Goal: Information Seeking & Learning: Learn about a topic

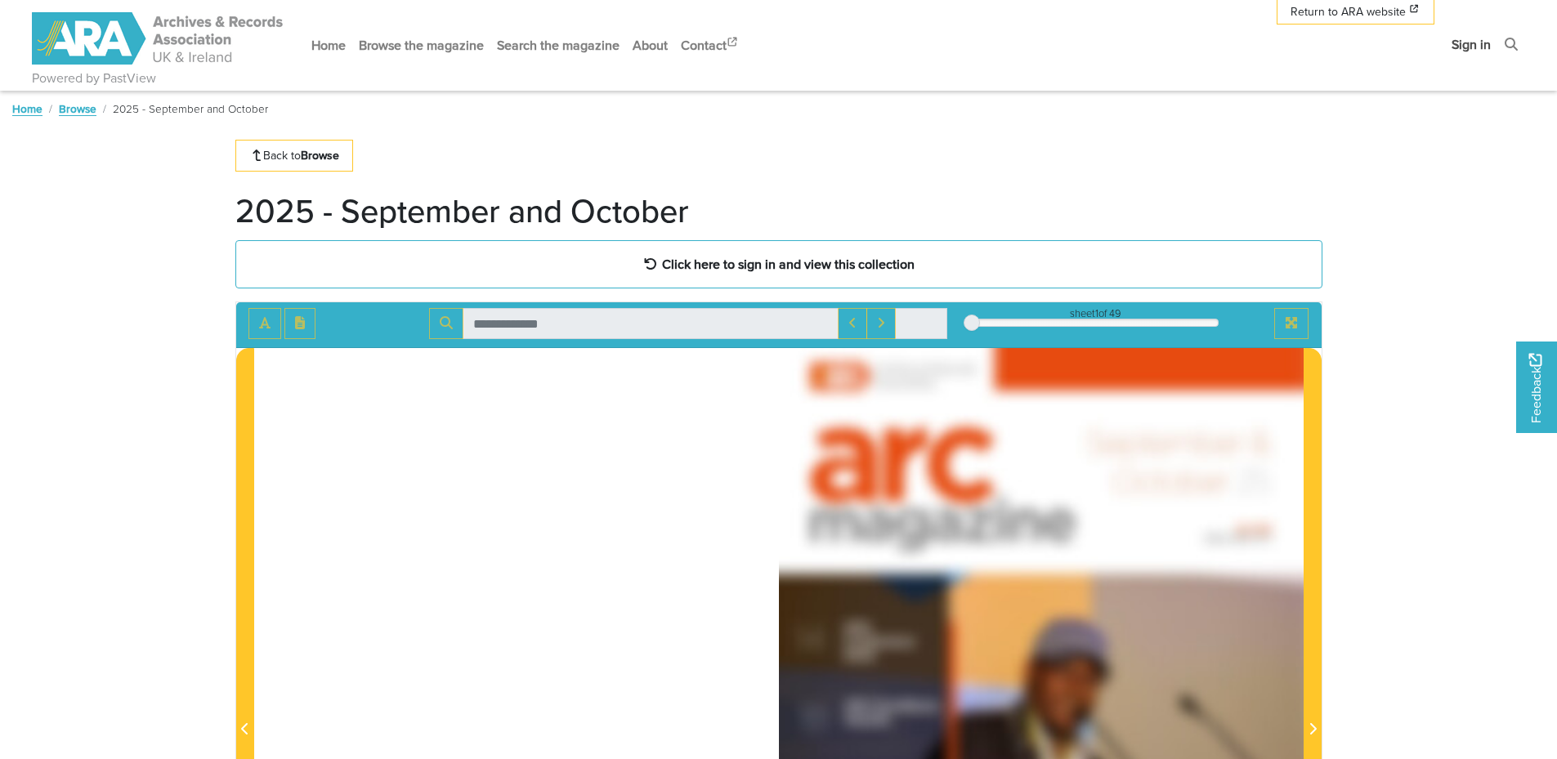
click at [1472, 49] on link "Sign in" at bounding box center [1471, 44] width 52 height 43
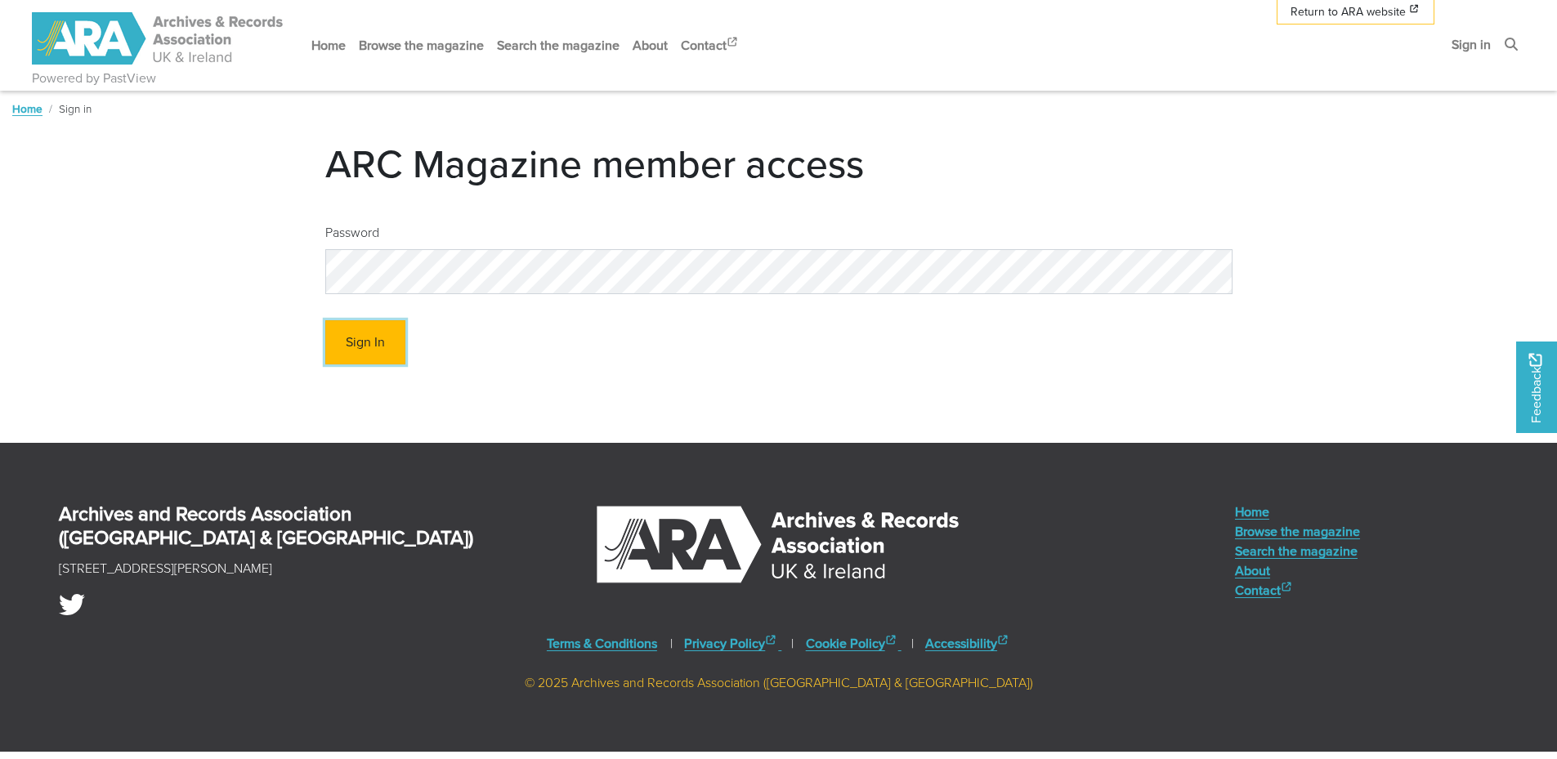
click at [346, 348] on button "Sign In" at bounding box center [365, 342] width 80 height 45
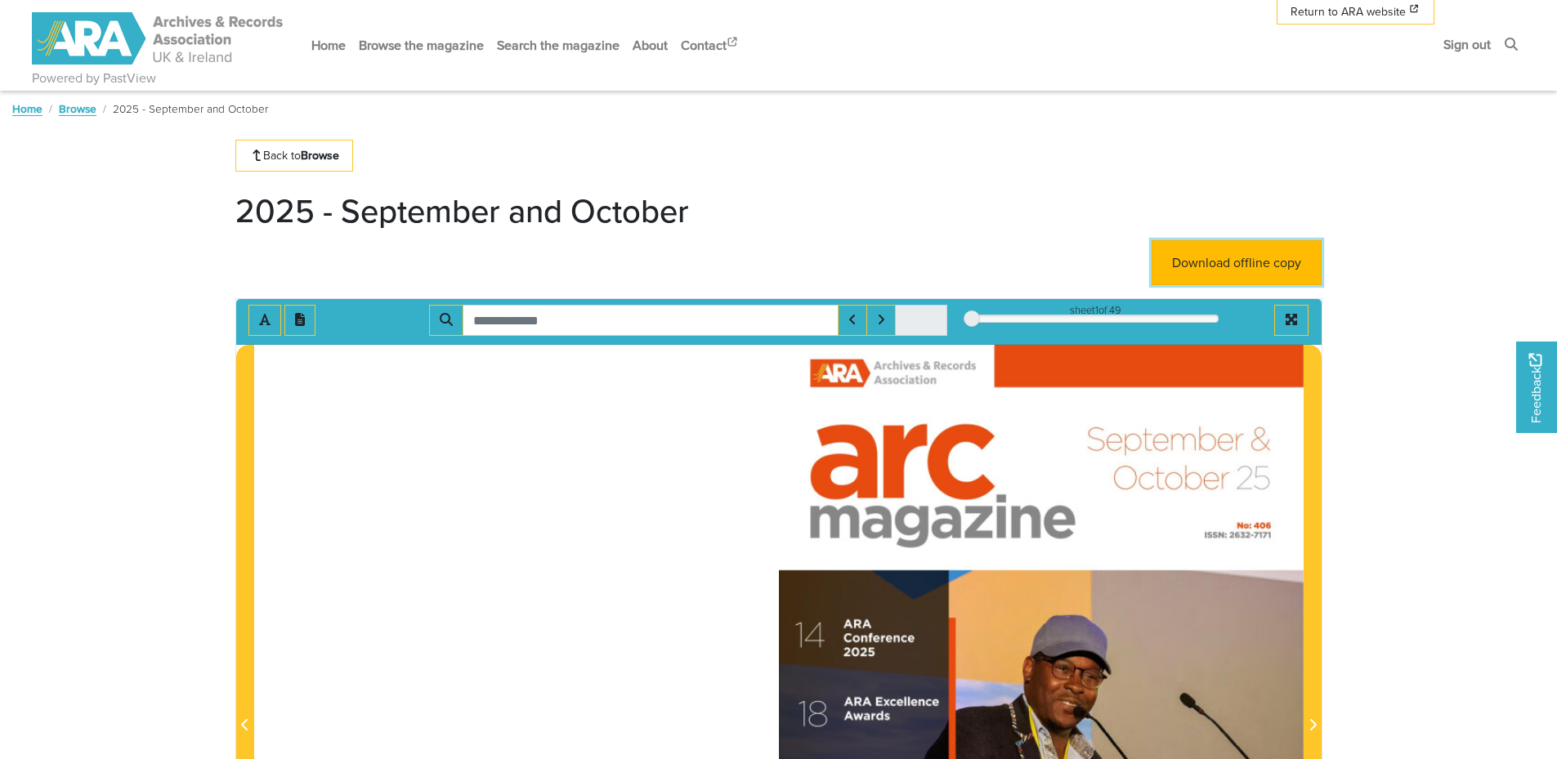
click at [1238, 266] on link "Download offline copy" at bounding box center [1236, 262] width 170 height 45
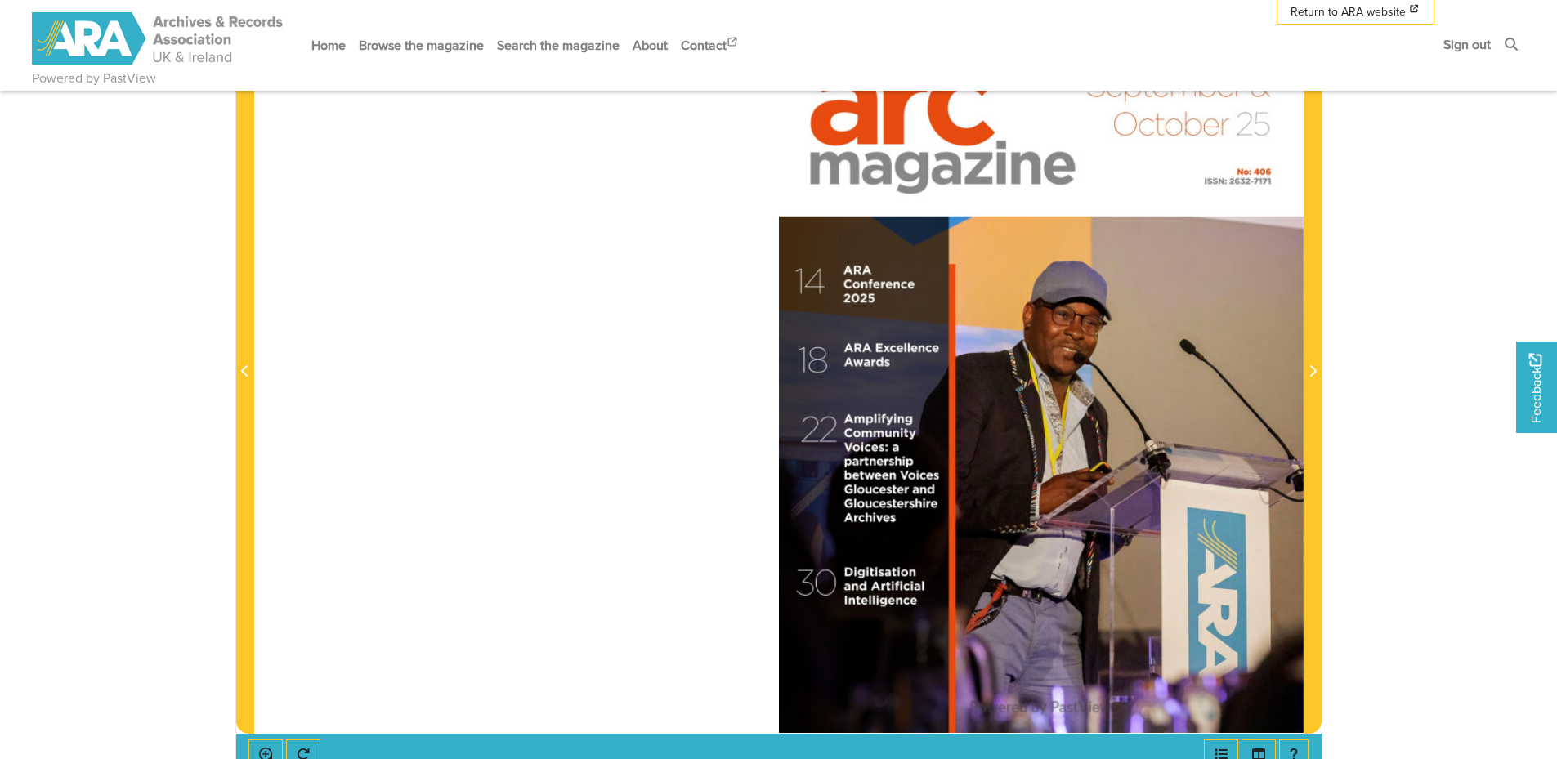
scroll to position [327, 0]
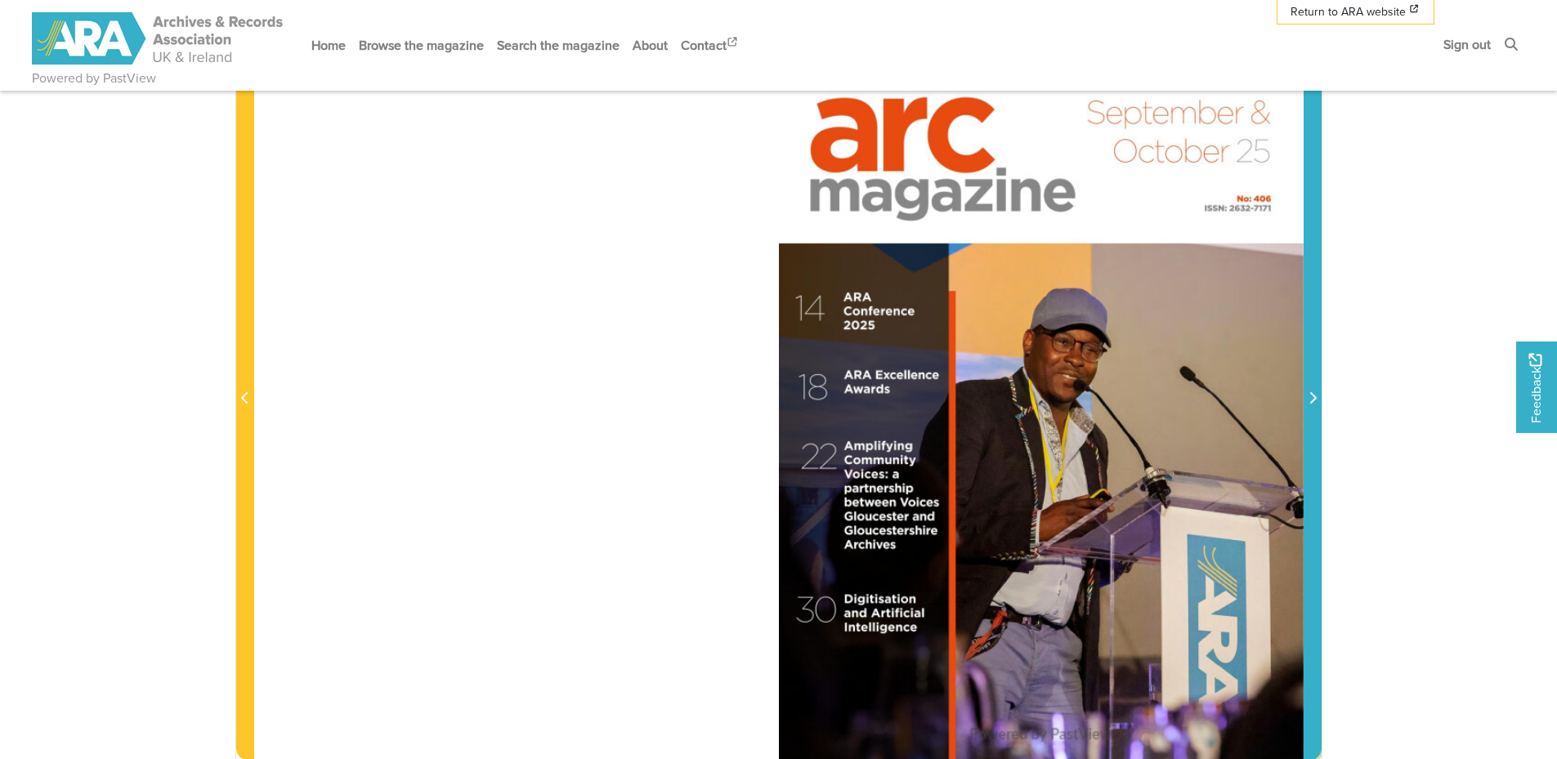
click at [1309, 395] on icon "Next Page" at bounding box center [1312, 397] width 8 height 13
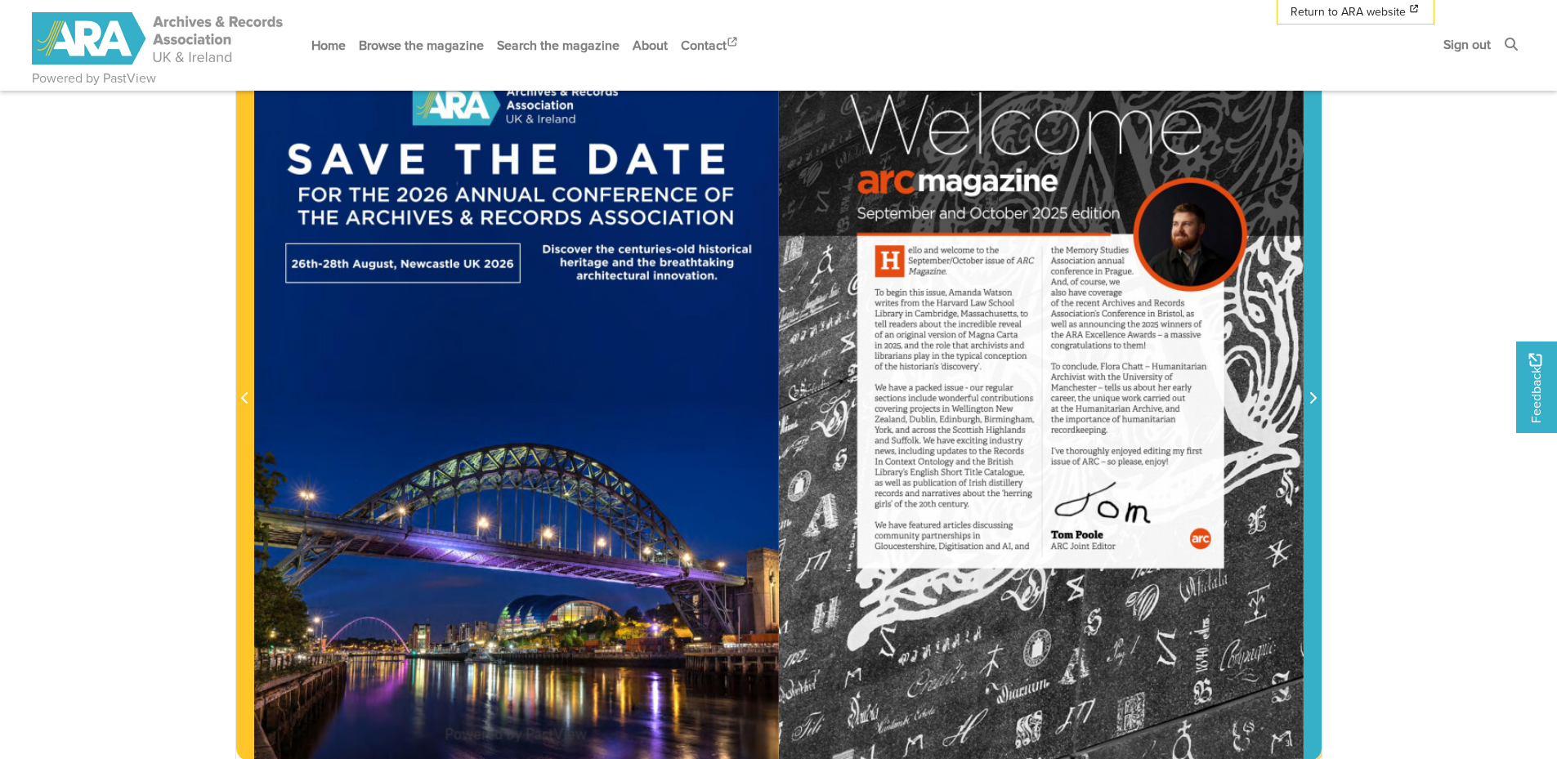
click at [1309, 395] on icon "Next Page" at bounding box center [1312, 397] width 8 height 13
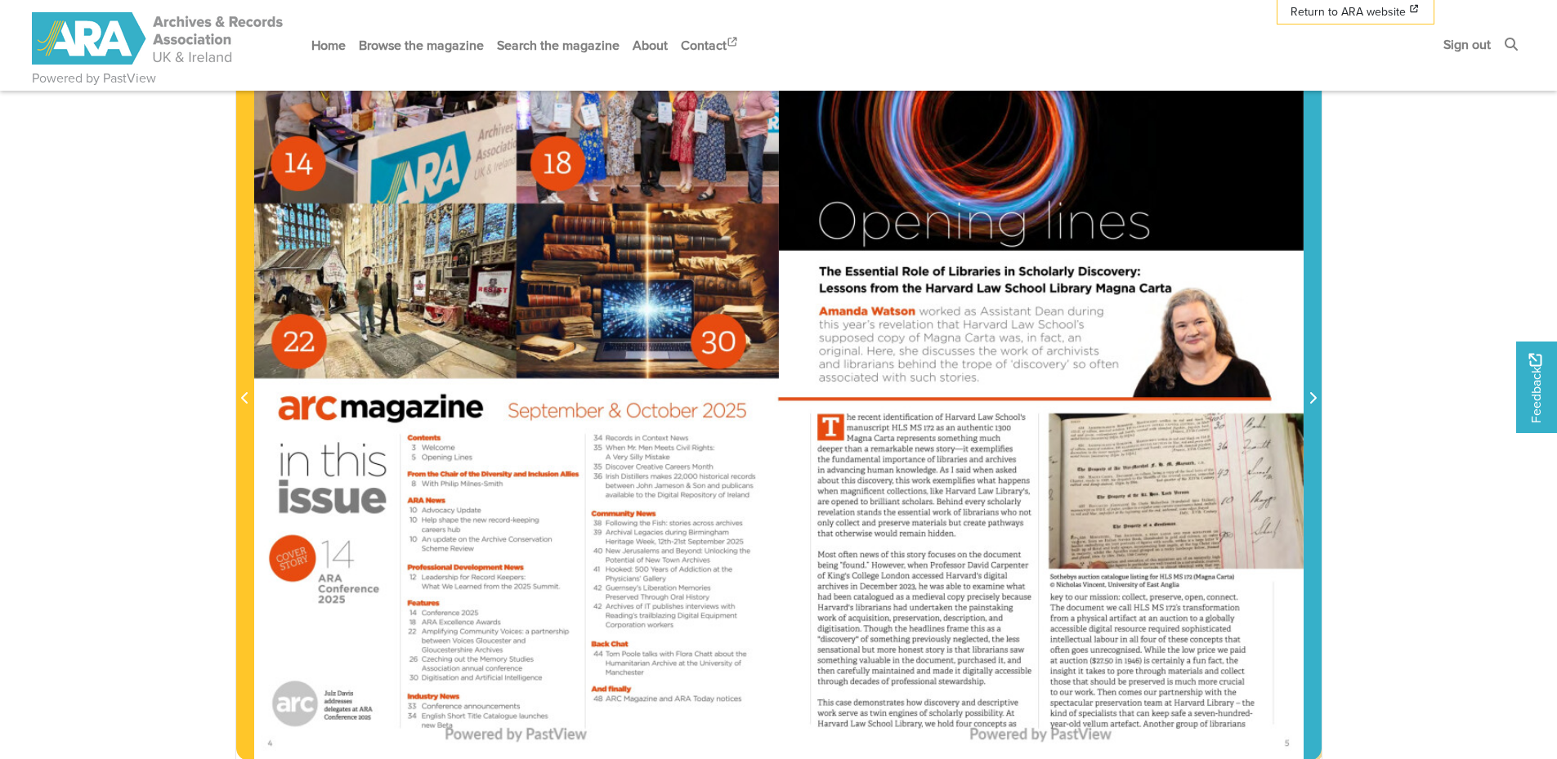
click at [1309, 395] on icon "Next Page" at bounding box center [1312, 397] width 8 height 13
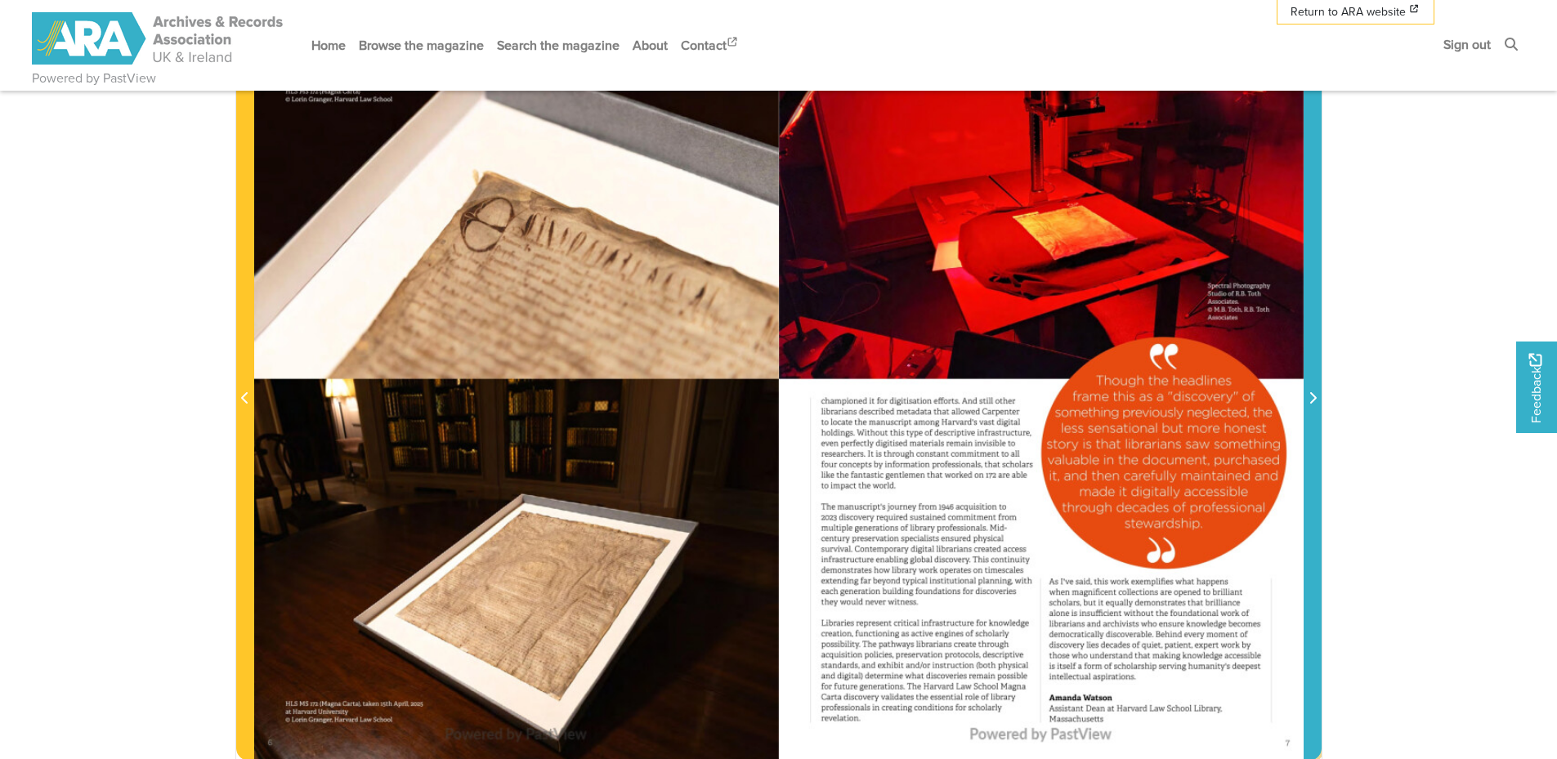
click at [1309, 395] on icon "Next Page" at bounding box center [1312, 397] width 8 height 13
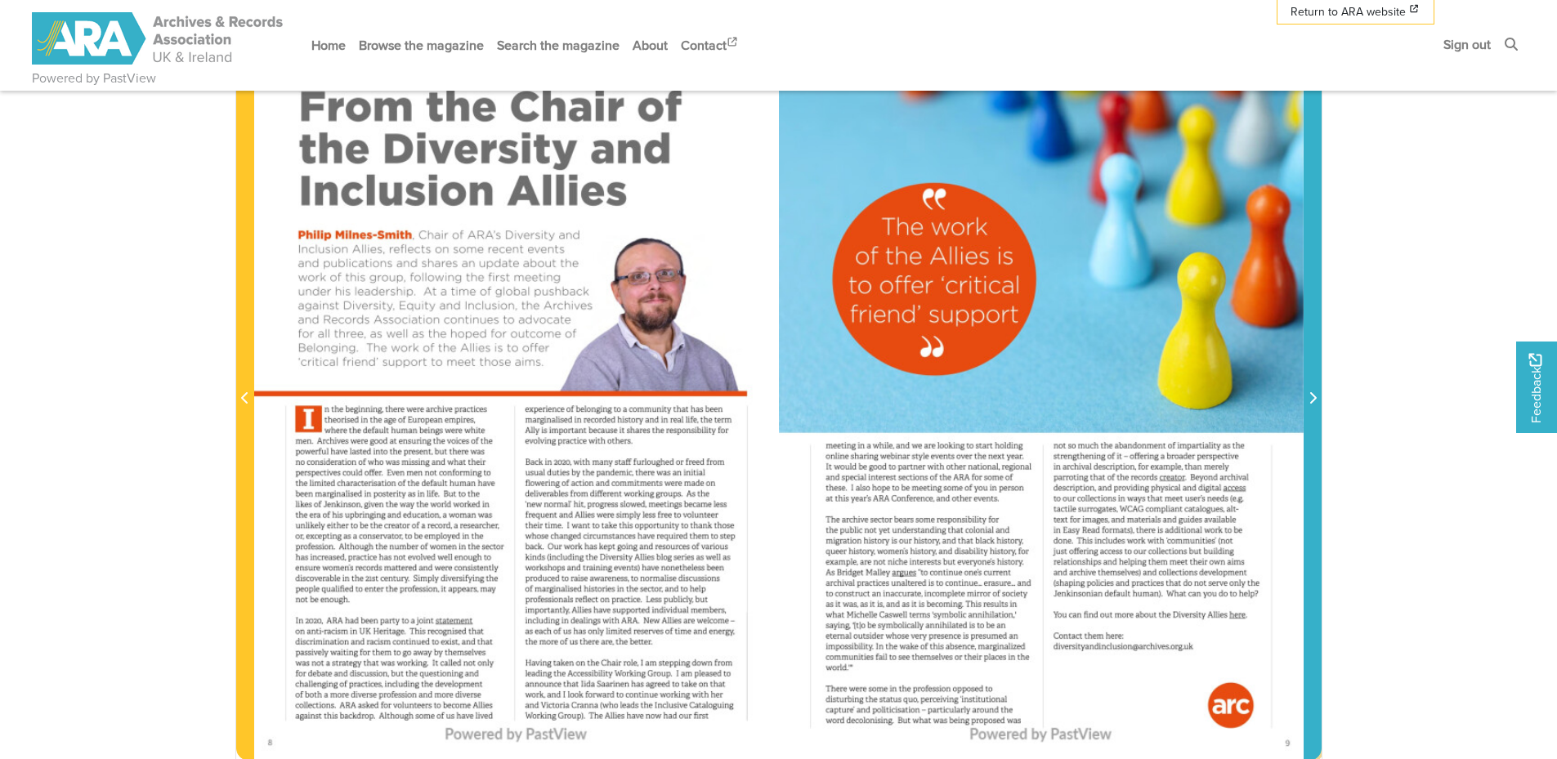
click at [1309, 395] on icon "Next Page" at bounding box center [1312, 397] width 8 height 13
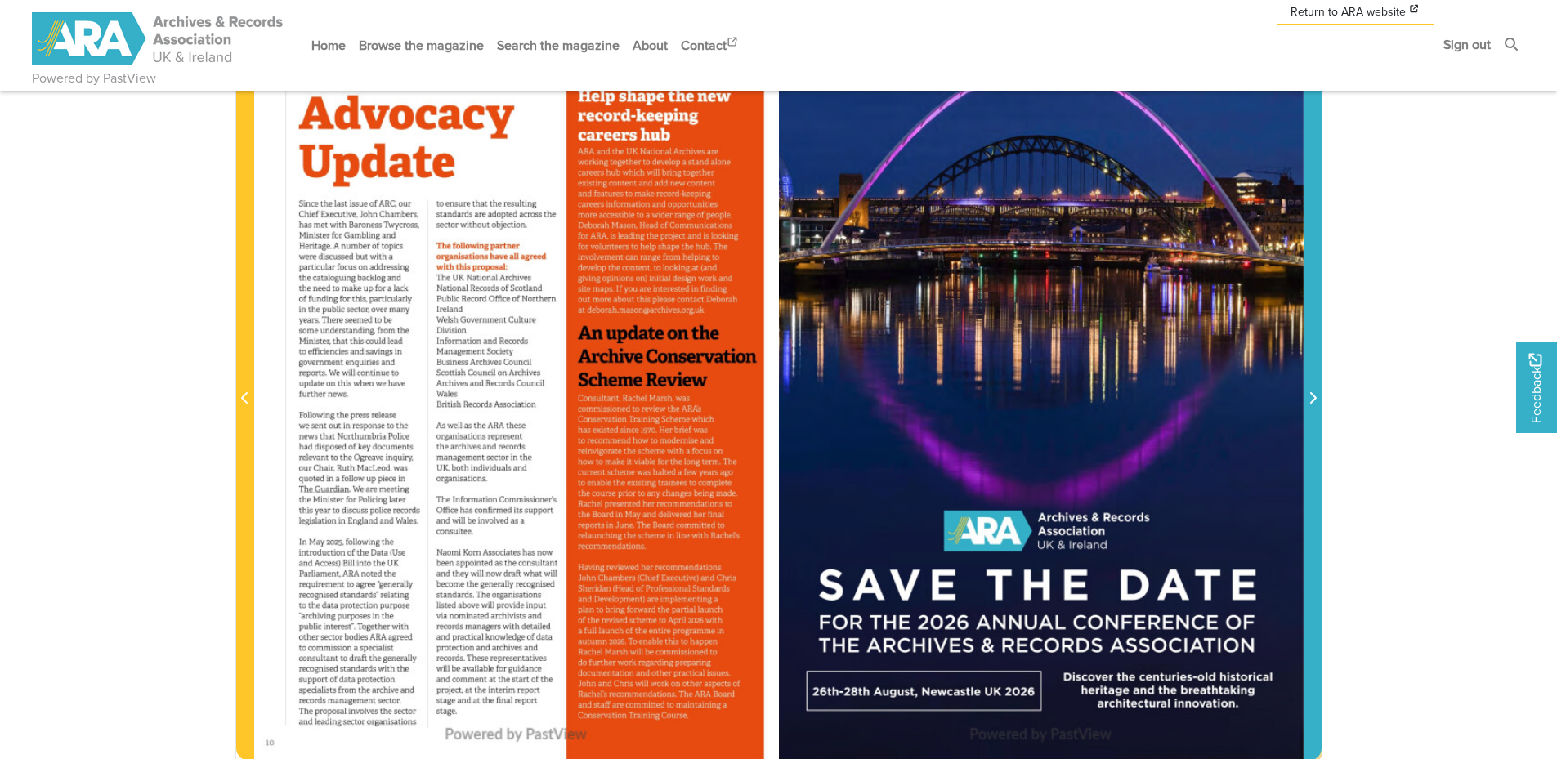
click at [1309, 395] on icon "Next Page" at bounding box center [1312, 397] width 8 height 13
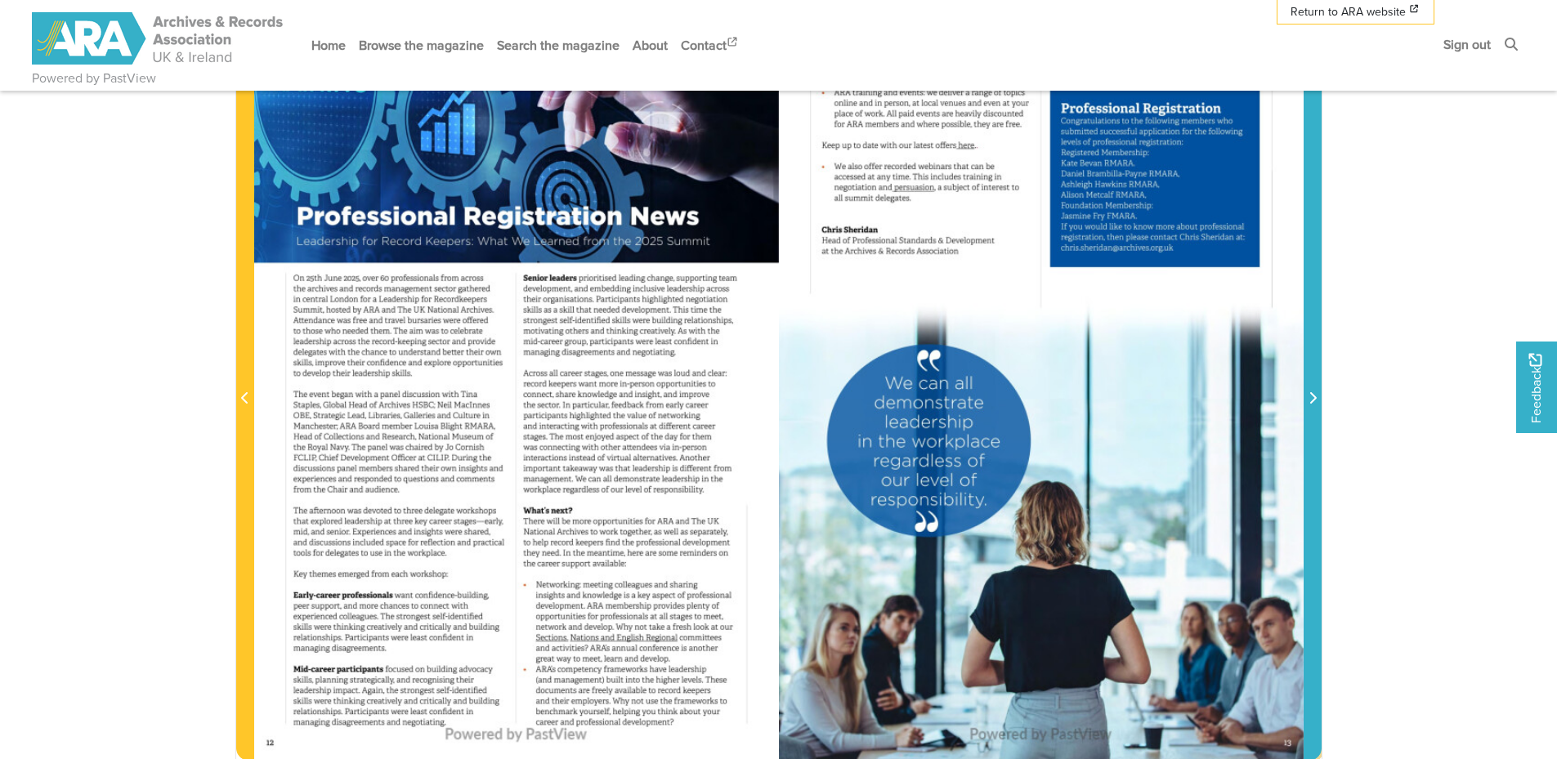
click at [1309, 395] on icon "Next Page" at bounding box center [1312, 397] width 8 height 13
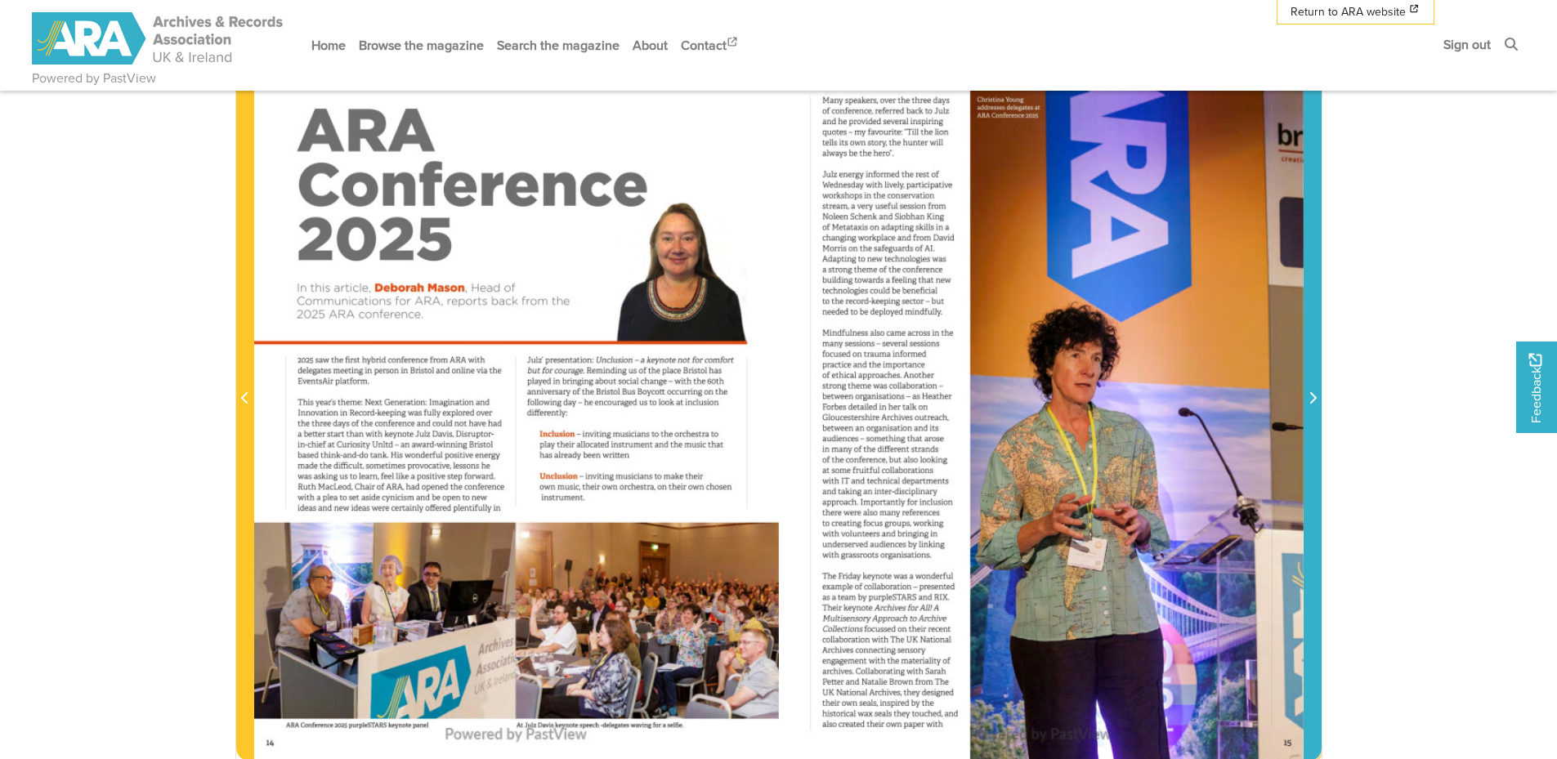
click at [1309, 395] on icon "Next Page" at bounding box center [1312, 397] width 8 height 13
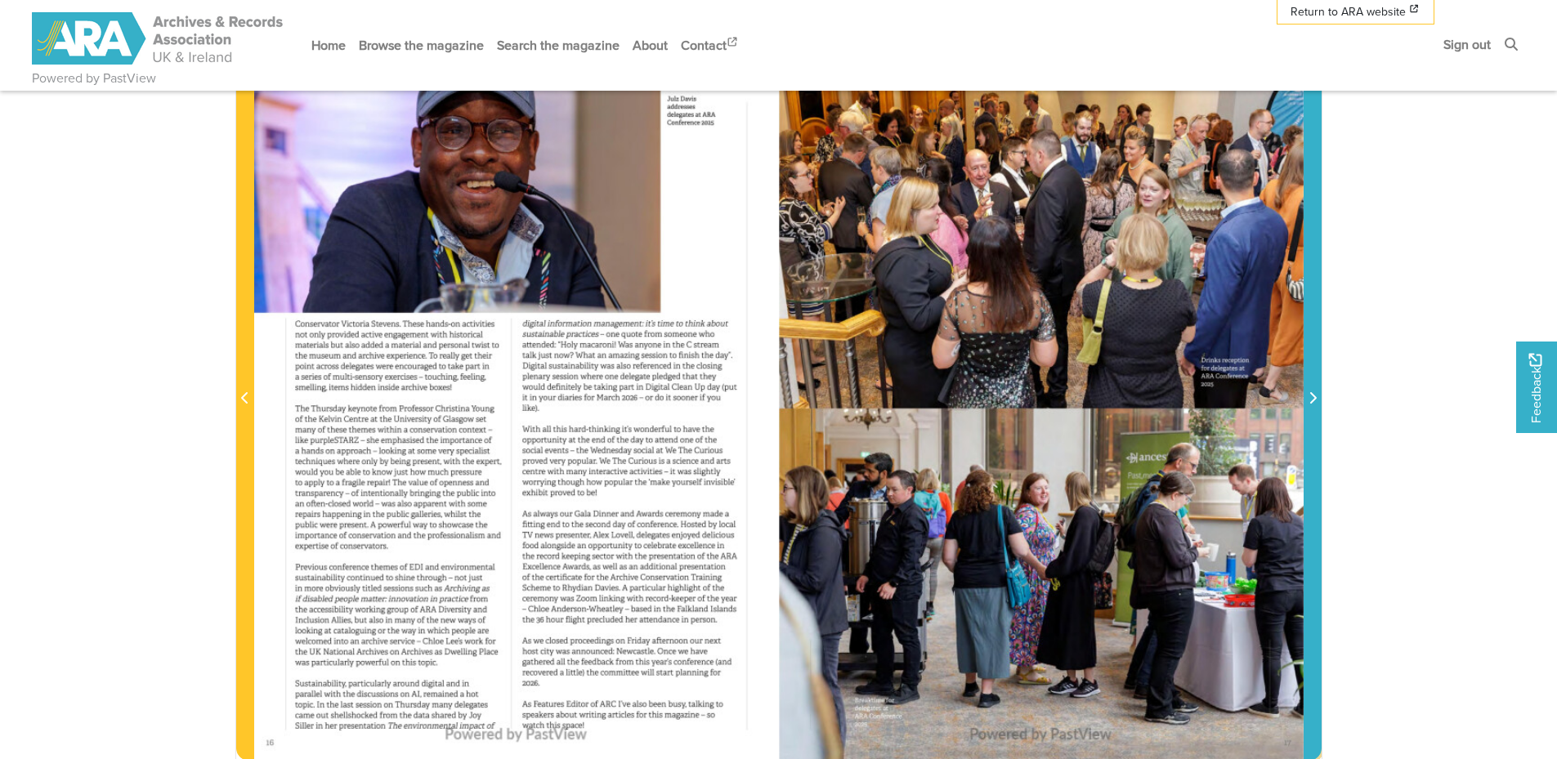
click at [1309, 395] on icon "Next Page" at bounding box center [1312, 397] width 8 height 13
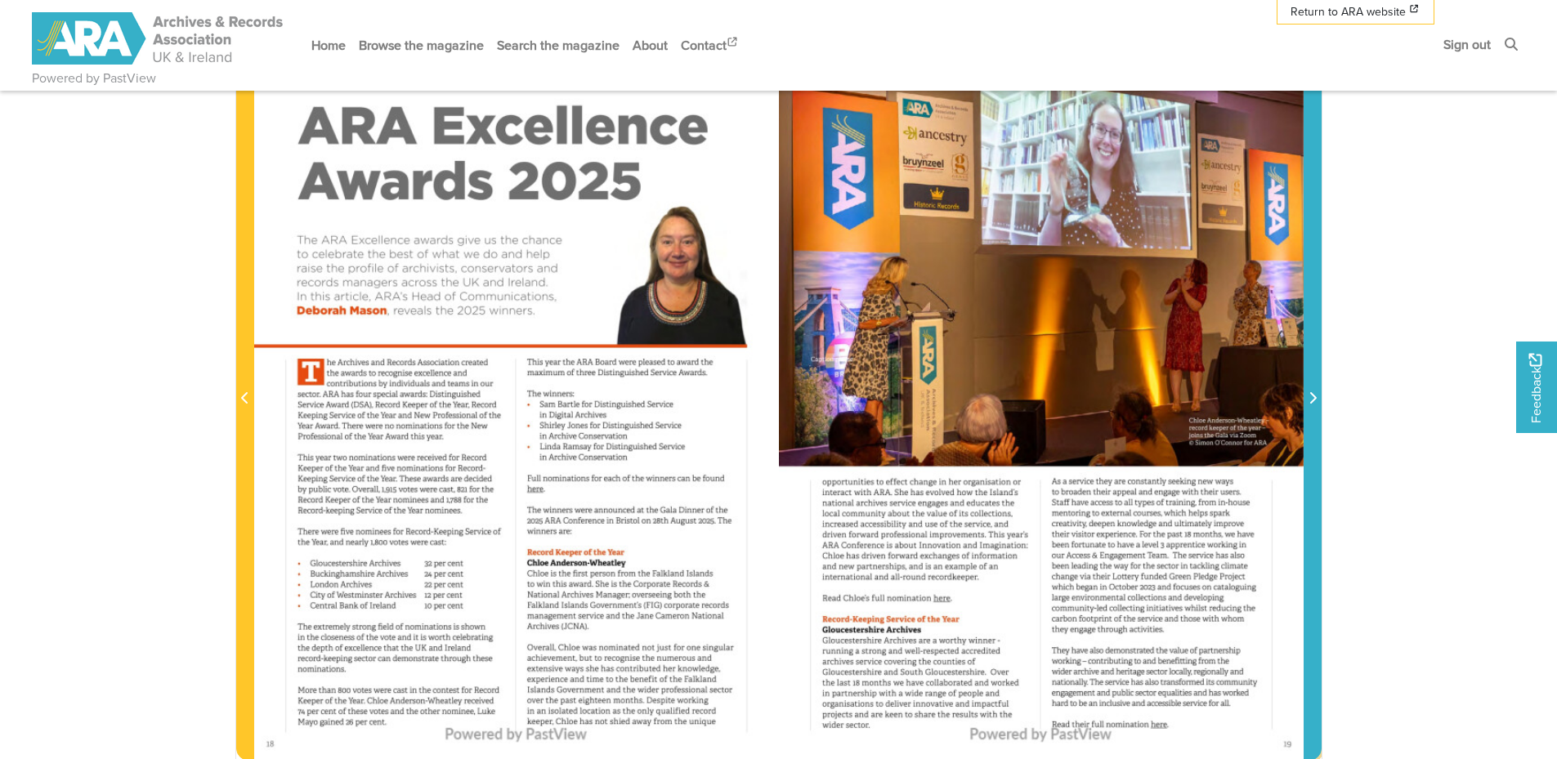
click at [1309, 395] on icon "Next Page" at bounding box center [1312, 397] width 8 height 13
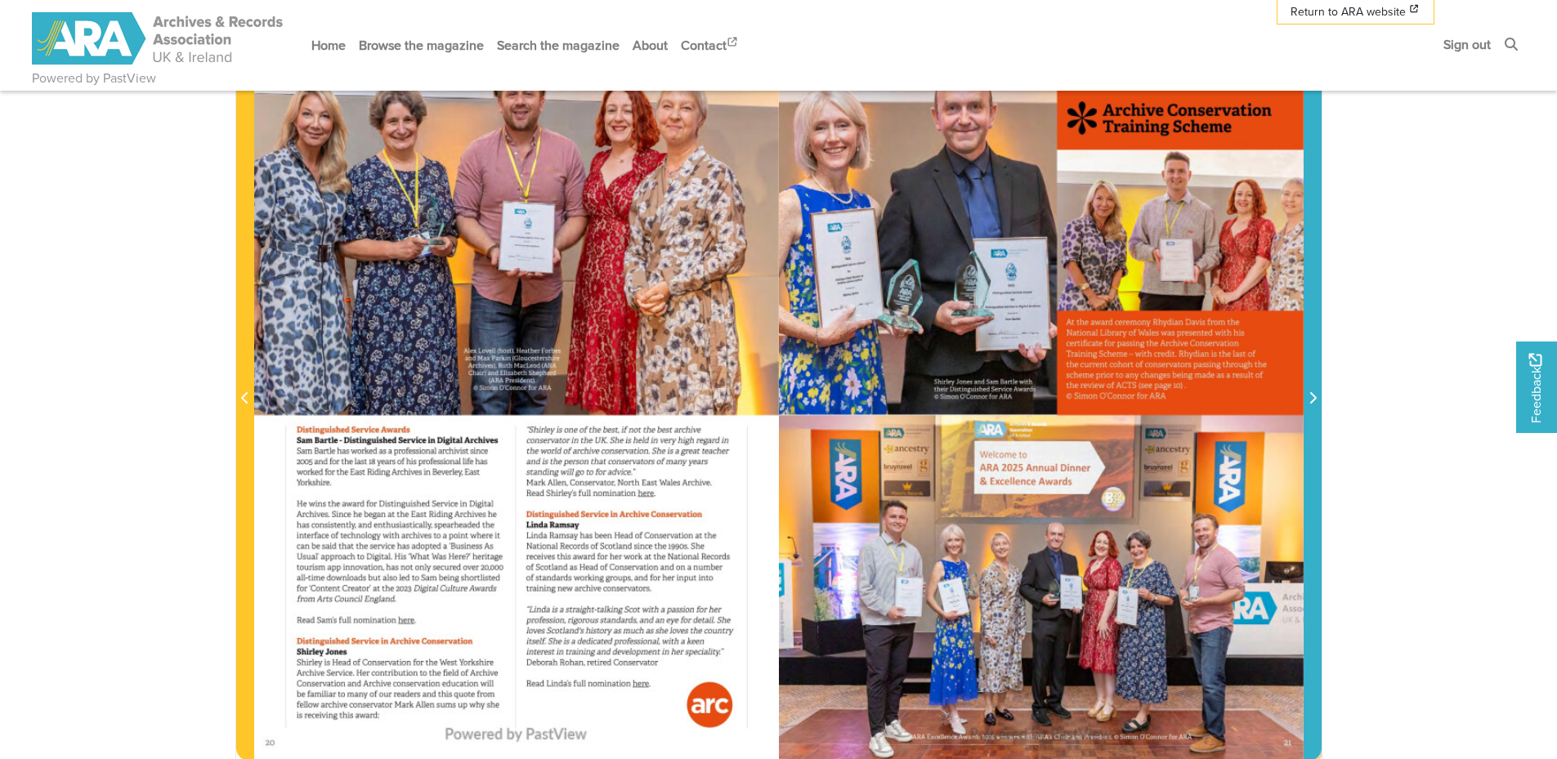
click at [1309, 395] on icon "Next Page" at bounding box center [1312, 397] width 8 height 13
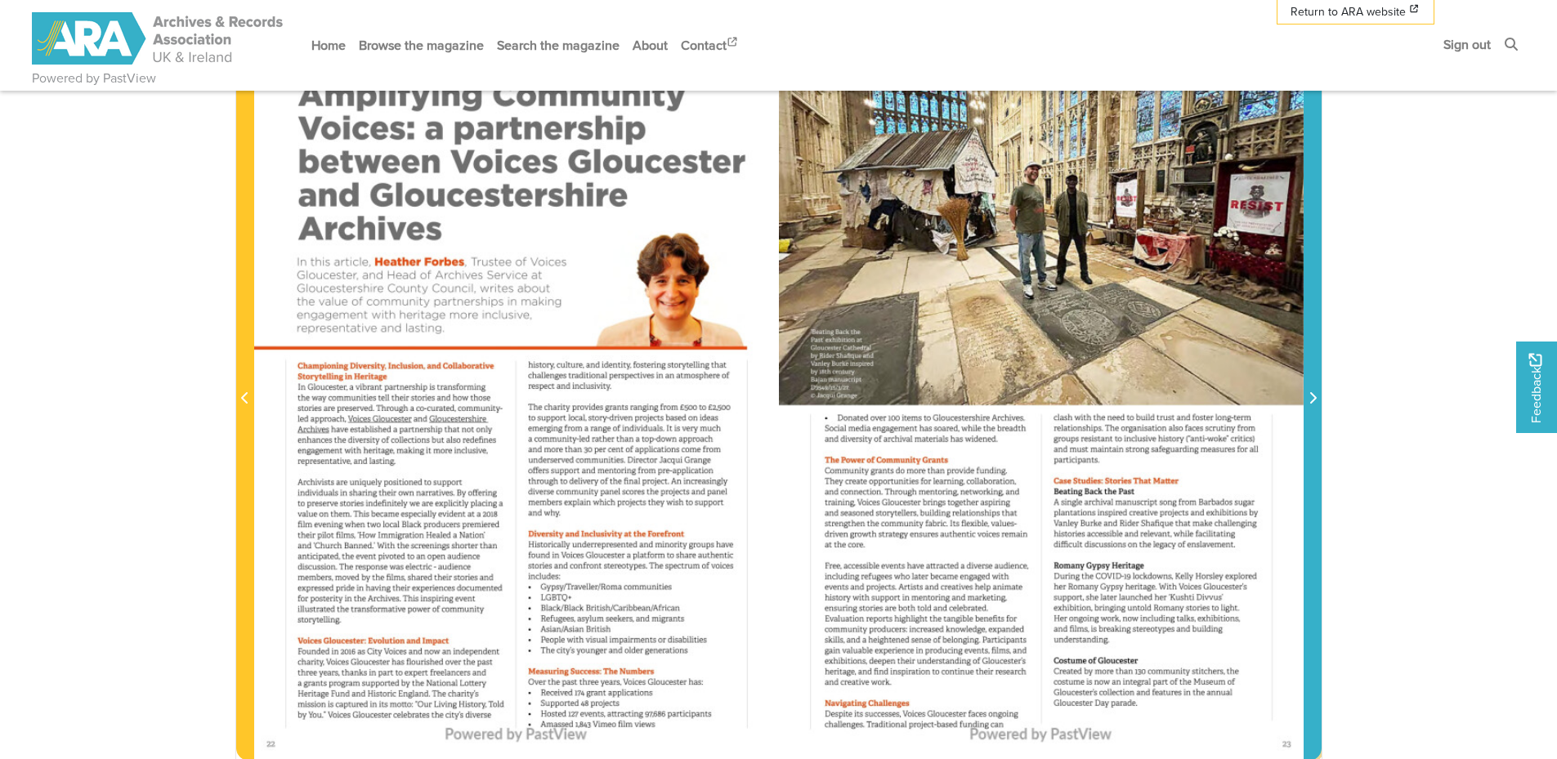
click at [1309, 395] on icon "Next Page" at bounding box center [1312, 397] width 8 height 13
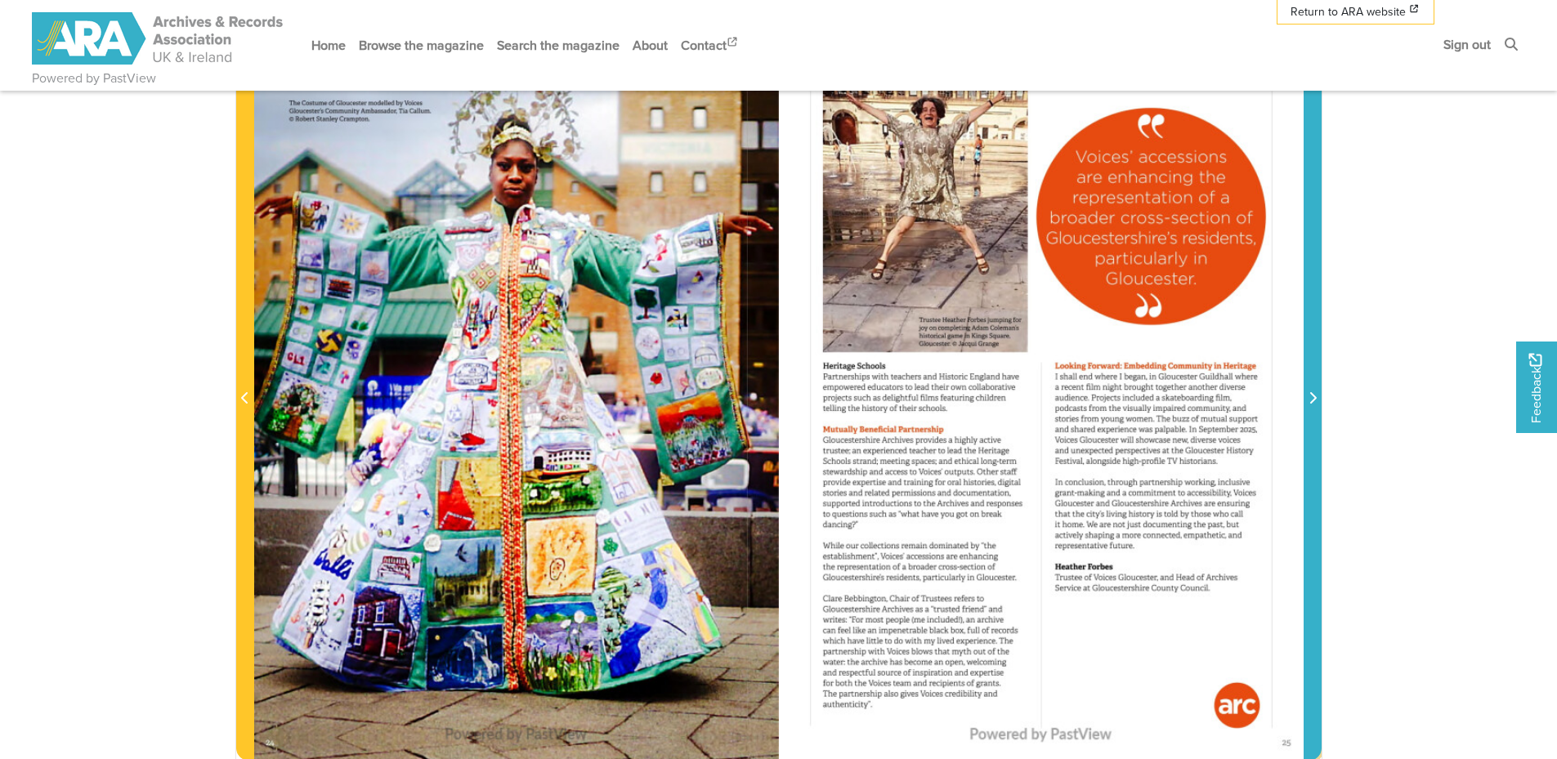
click at [1309, 395] on icon "Next Page" at bounding box center [1312, 397] width 8 height 13
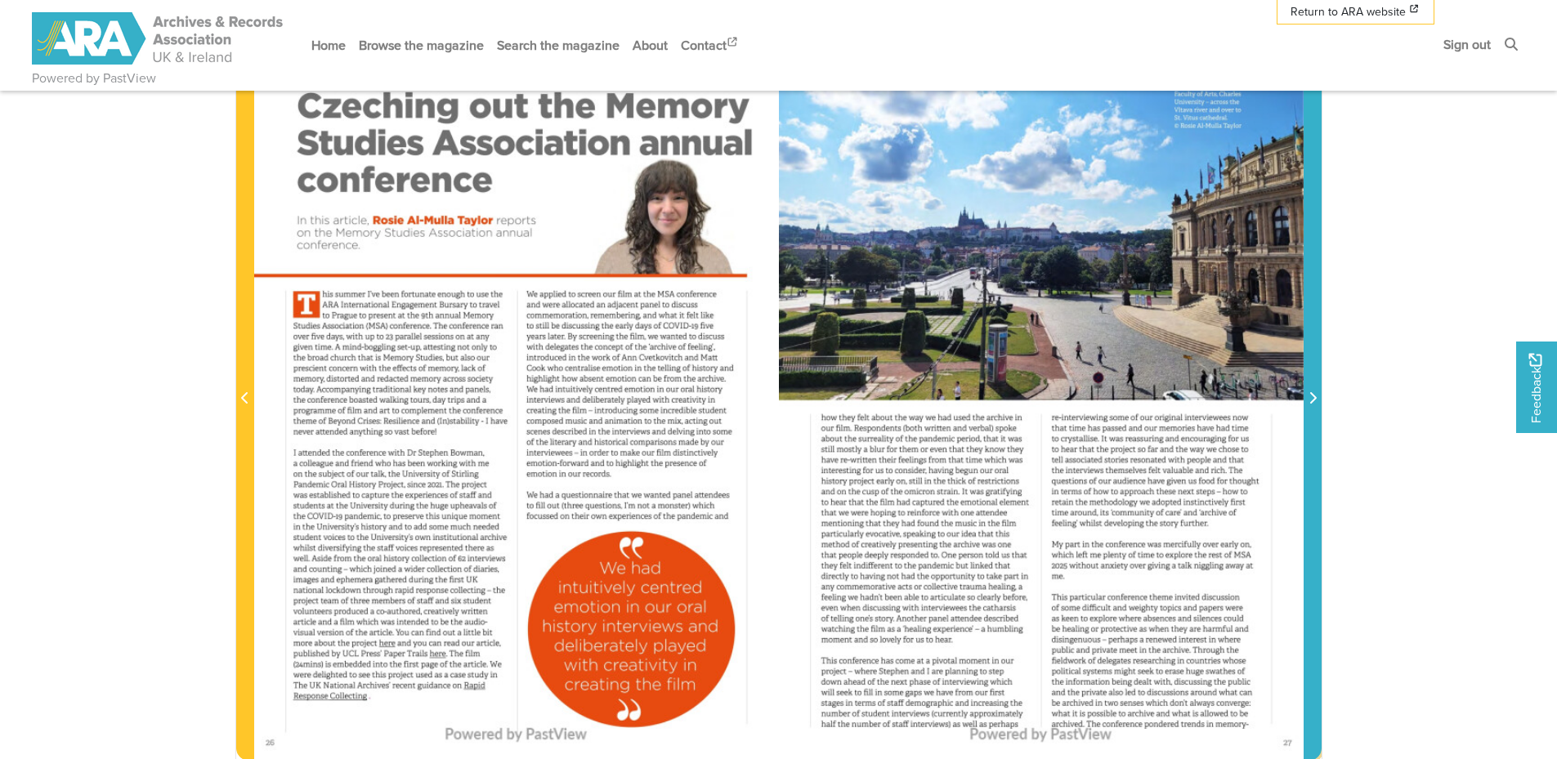
click at [1309, 395] on icon "Next Page" at bounding box center [1312, 397] width 8 height 13
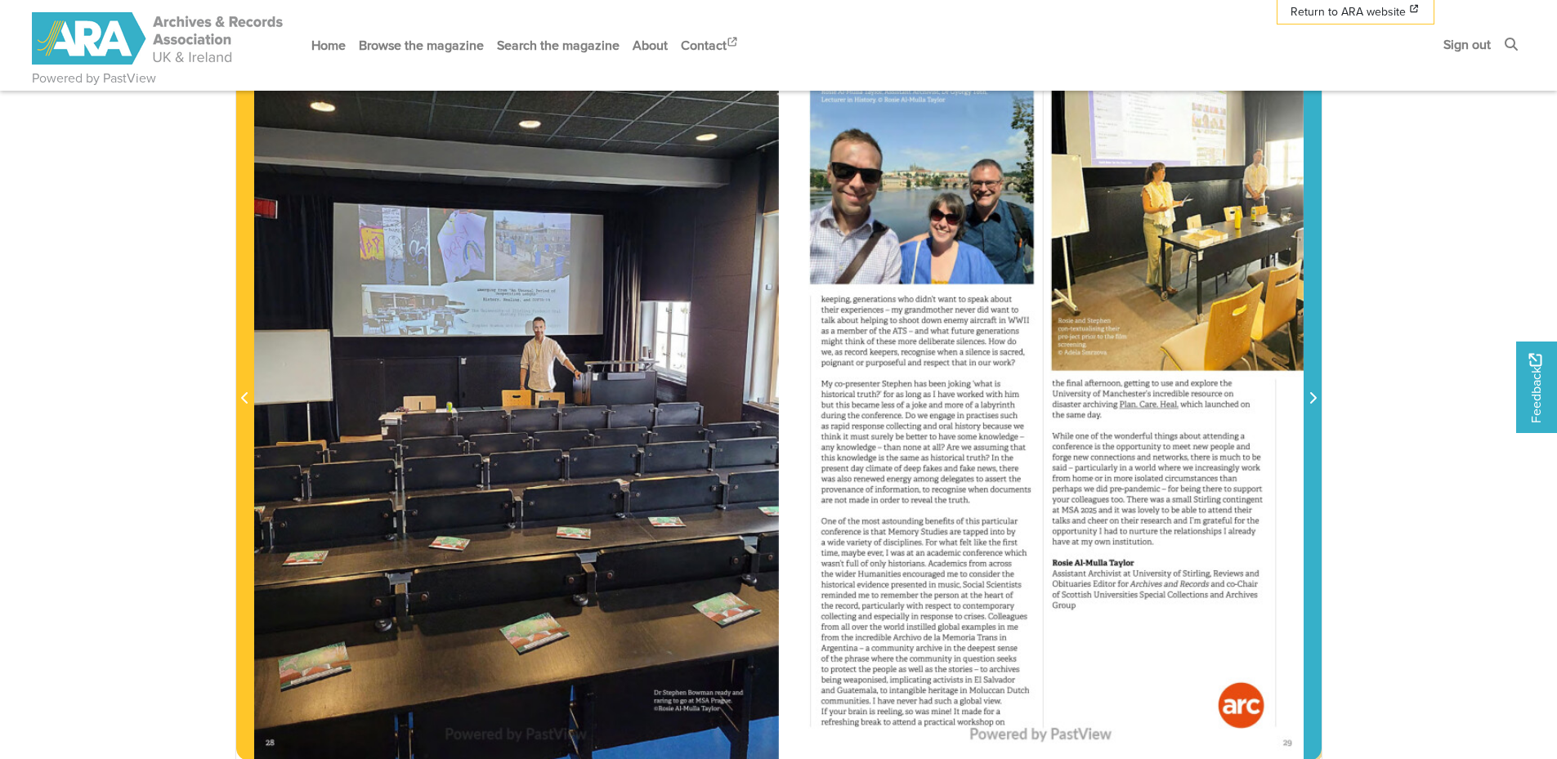
click at [1309, 395] on icon "Next Page" at bounding box center [1312, 397] width 8 height 13
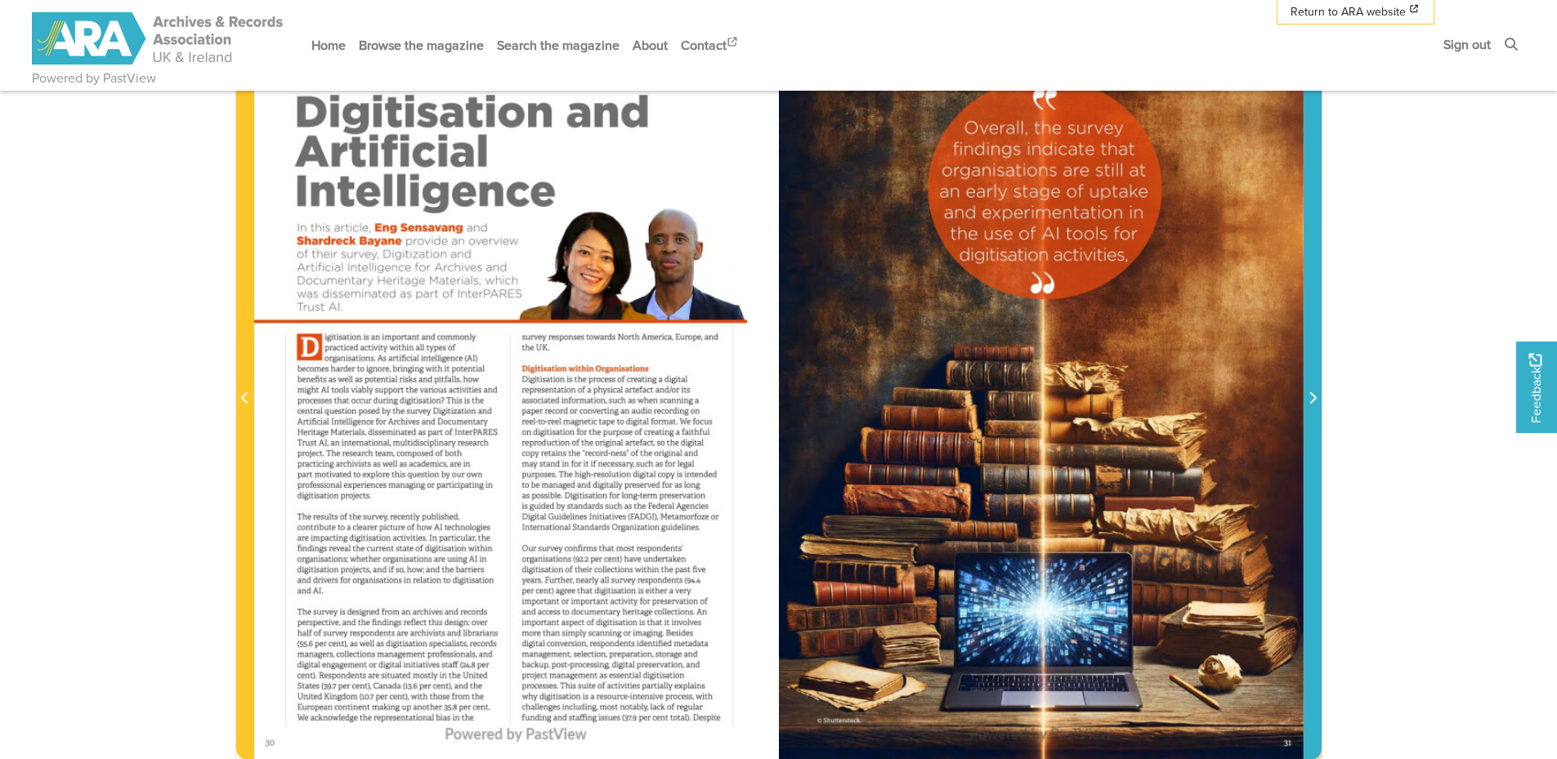
click at [1309, 395] on icon "Next Page" at bounding box center [1312, 397] width 8 height 13
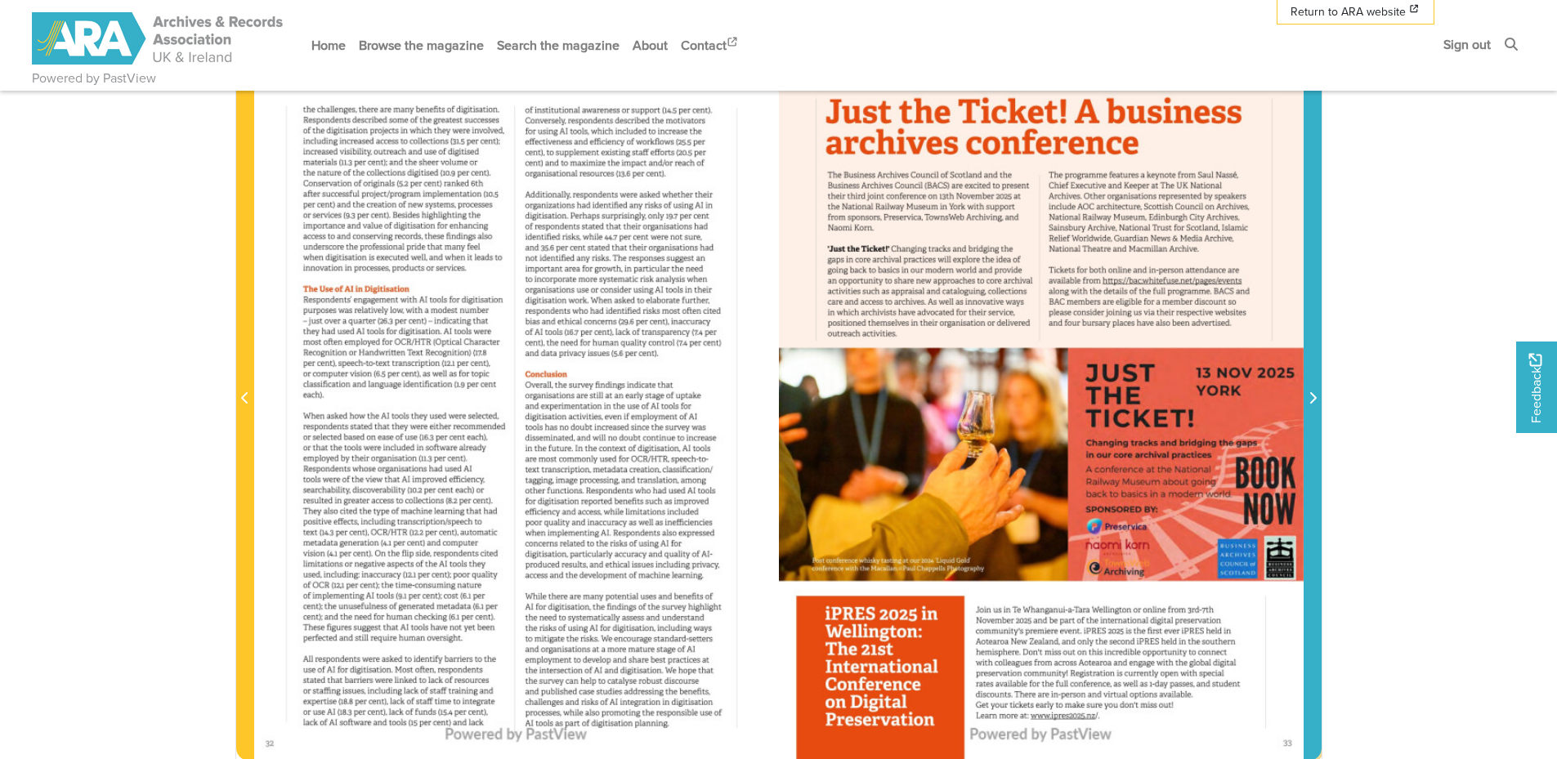
click at [1309, 395] on icon "Next Page" at bounding box center [1312, 397] width 8 height 13
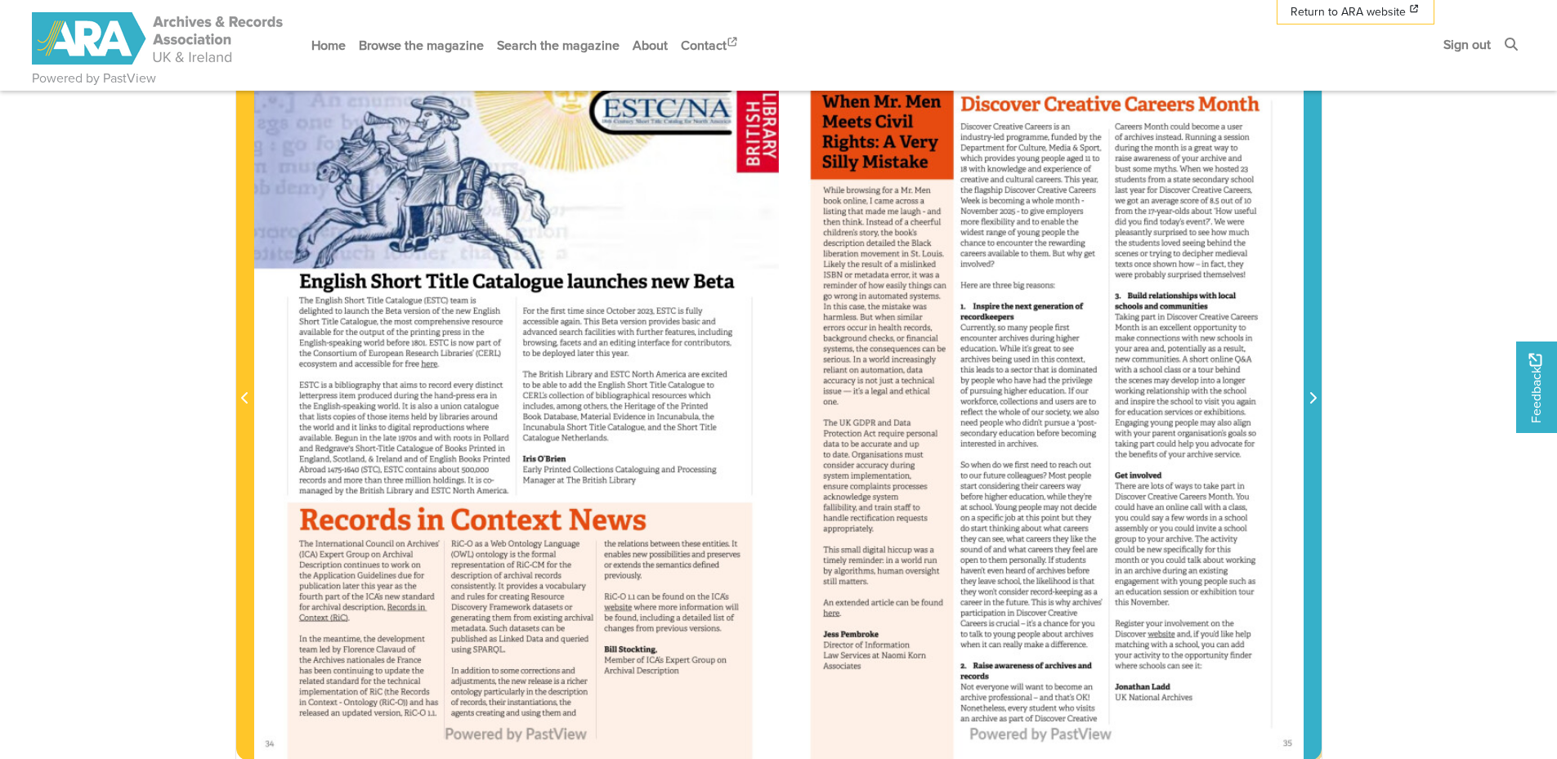
click at [1309, 395] on icon "Next Page" at bounding box center [1312, 397] width 8 height 13
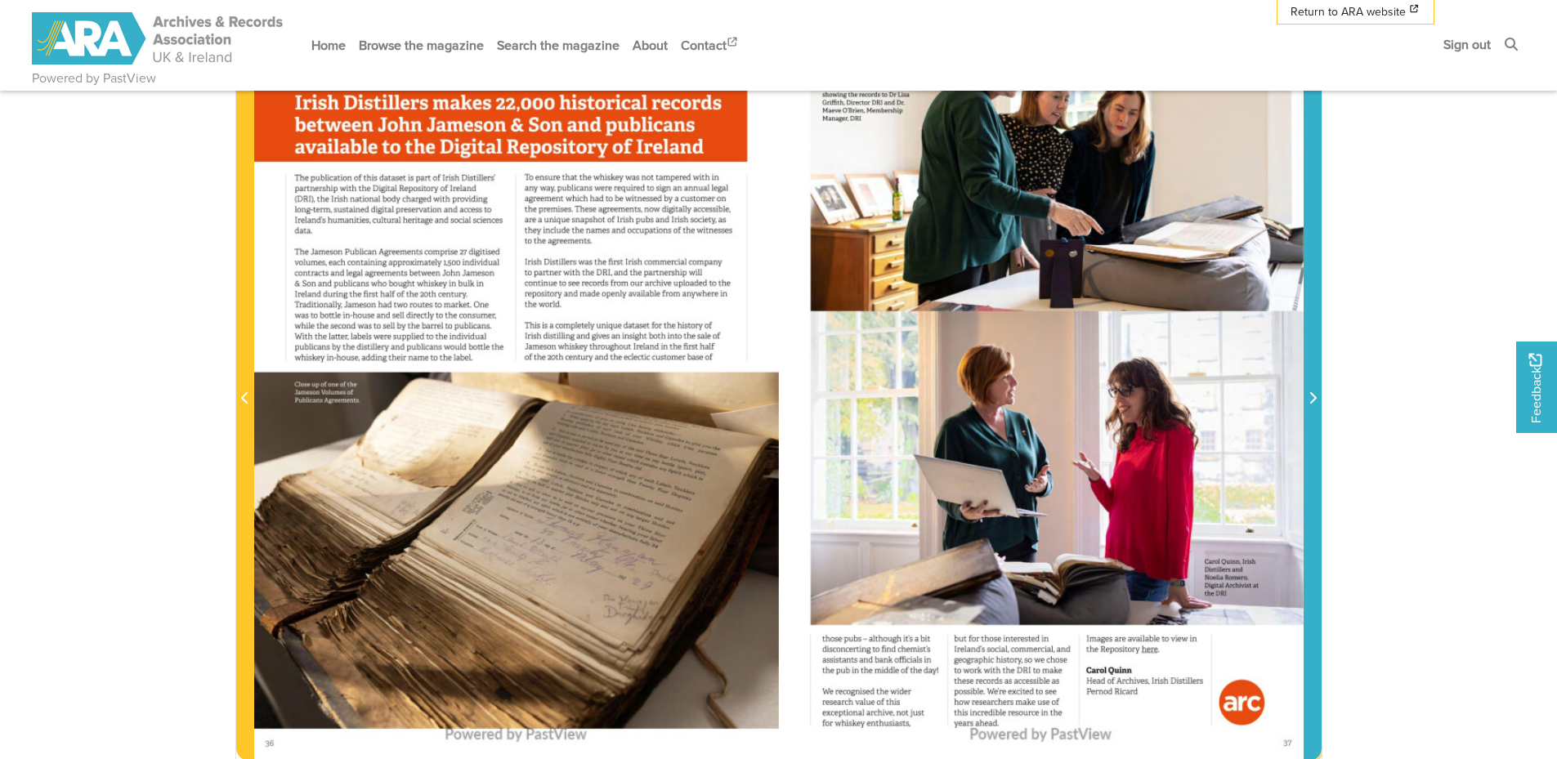
click at [1309, 395] on icon "Next Page" at bounding box center [1312, 397] width 8 height 13
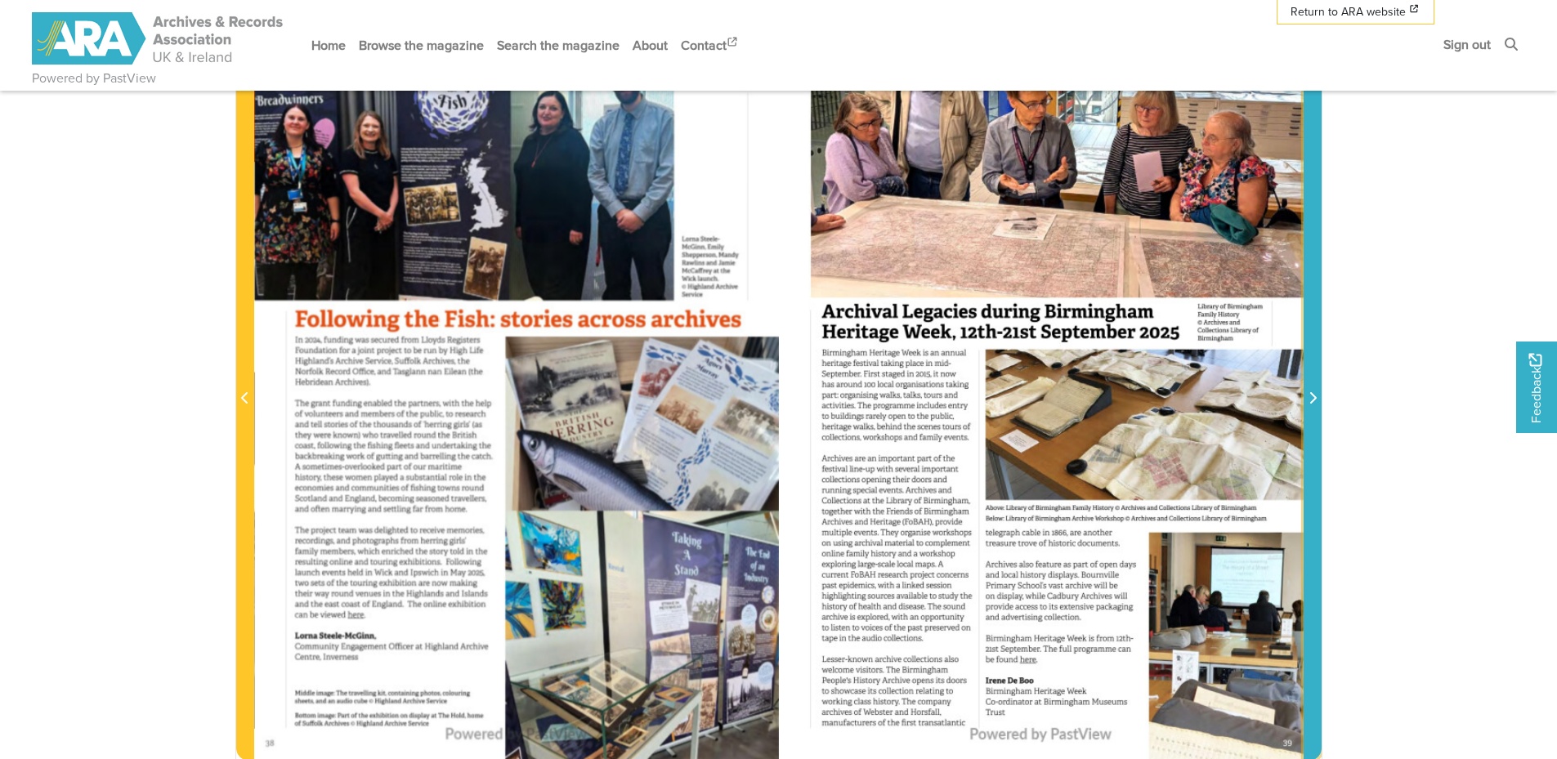
click at [1309, 395] on icon "Next Page" at bounding box center [1312, 397] width 8 height 13
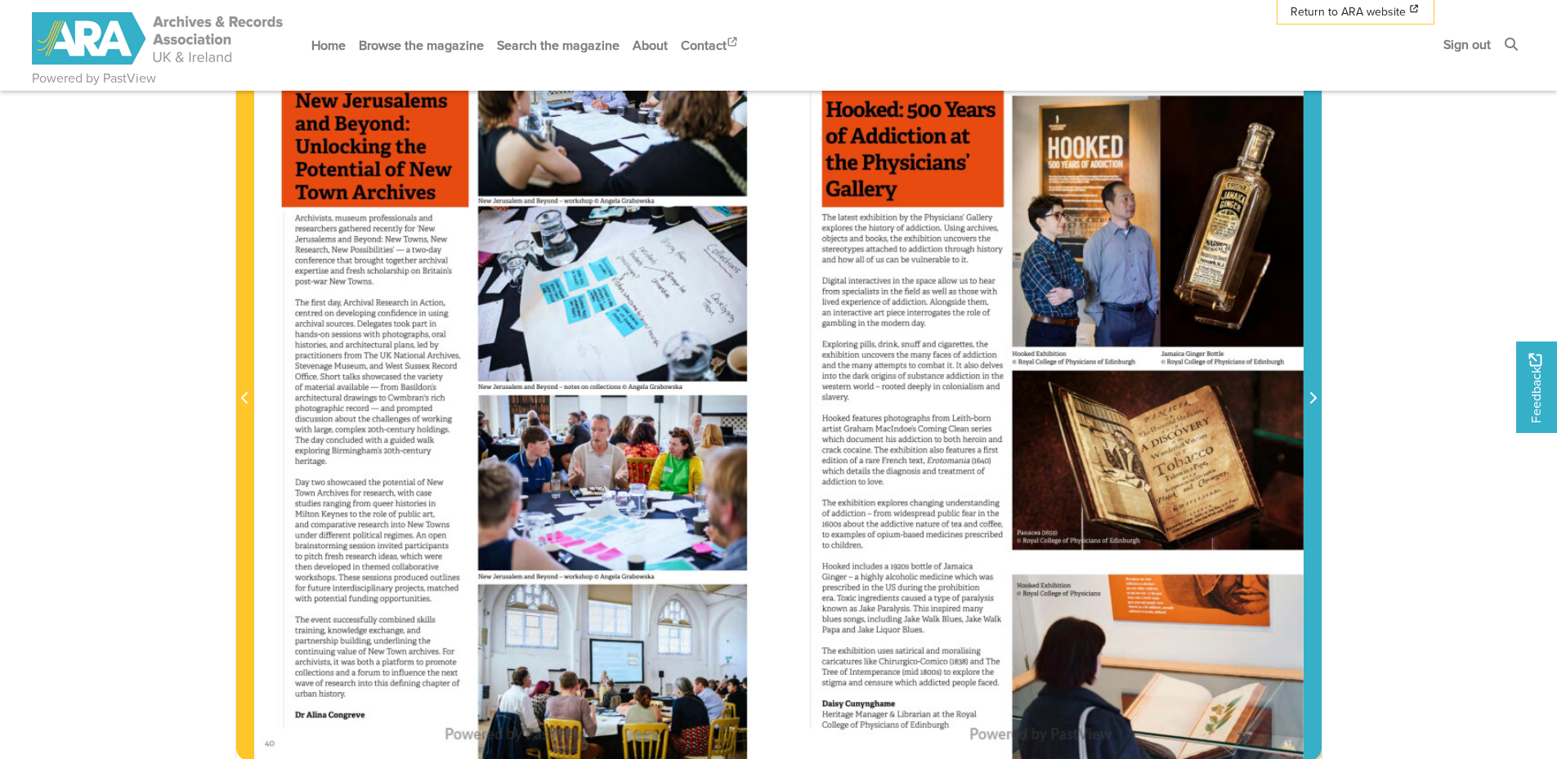
click at [1309, 395] on icon "Next Page" at bounding box center [1312, 397] width 8 height 13
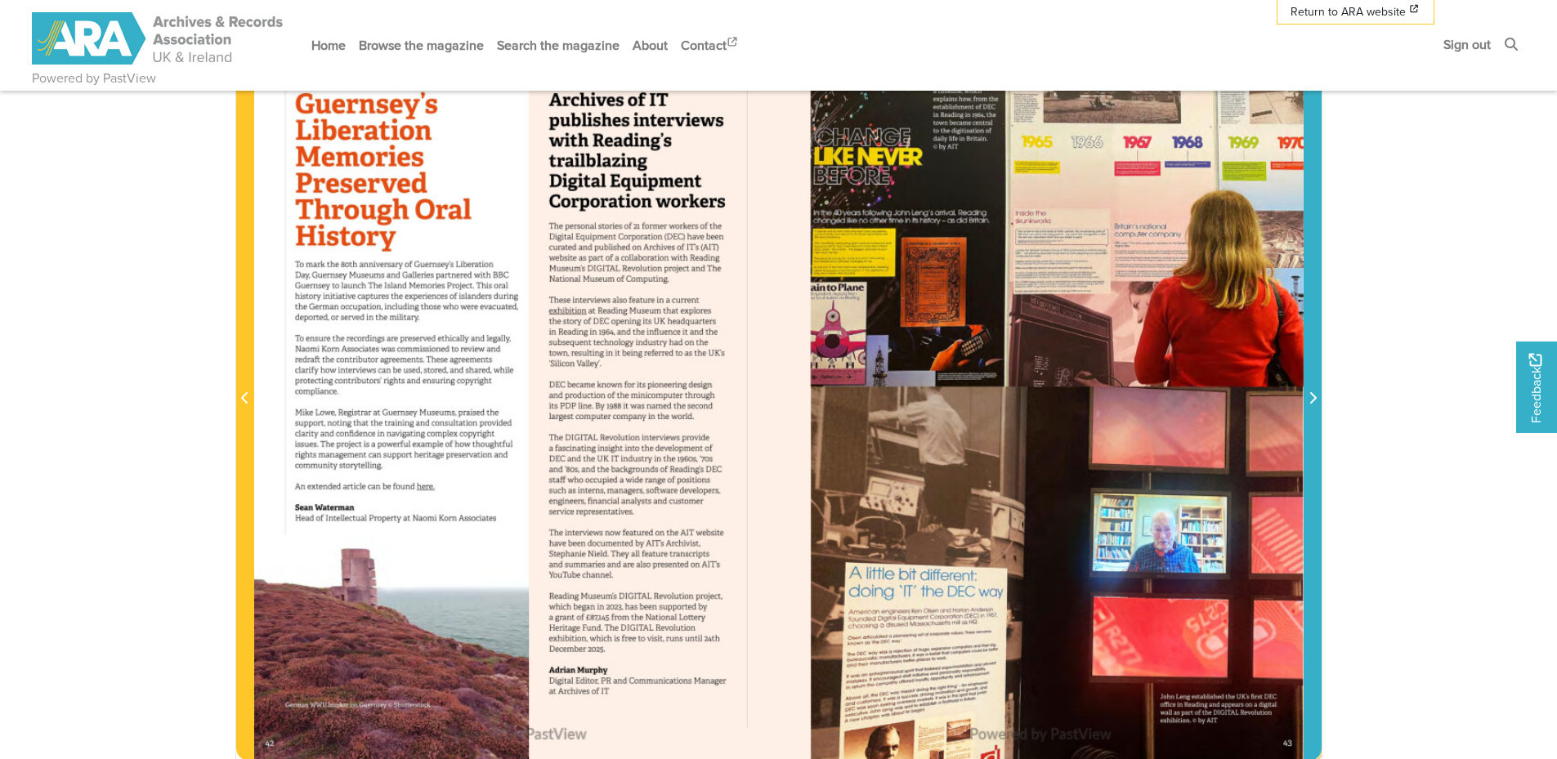
click at [1309, 395] on icon "Next Page" at bounding box center [1312, 397] width 8 height 13
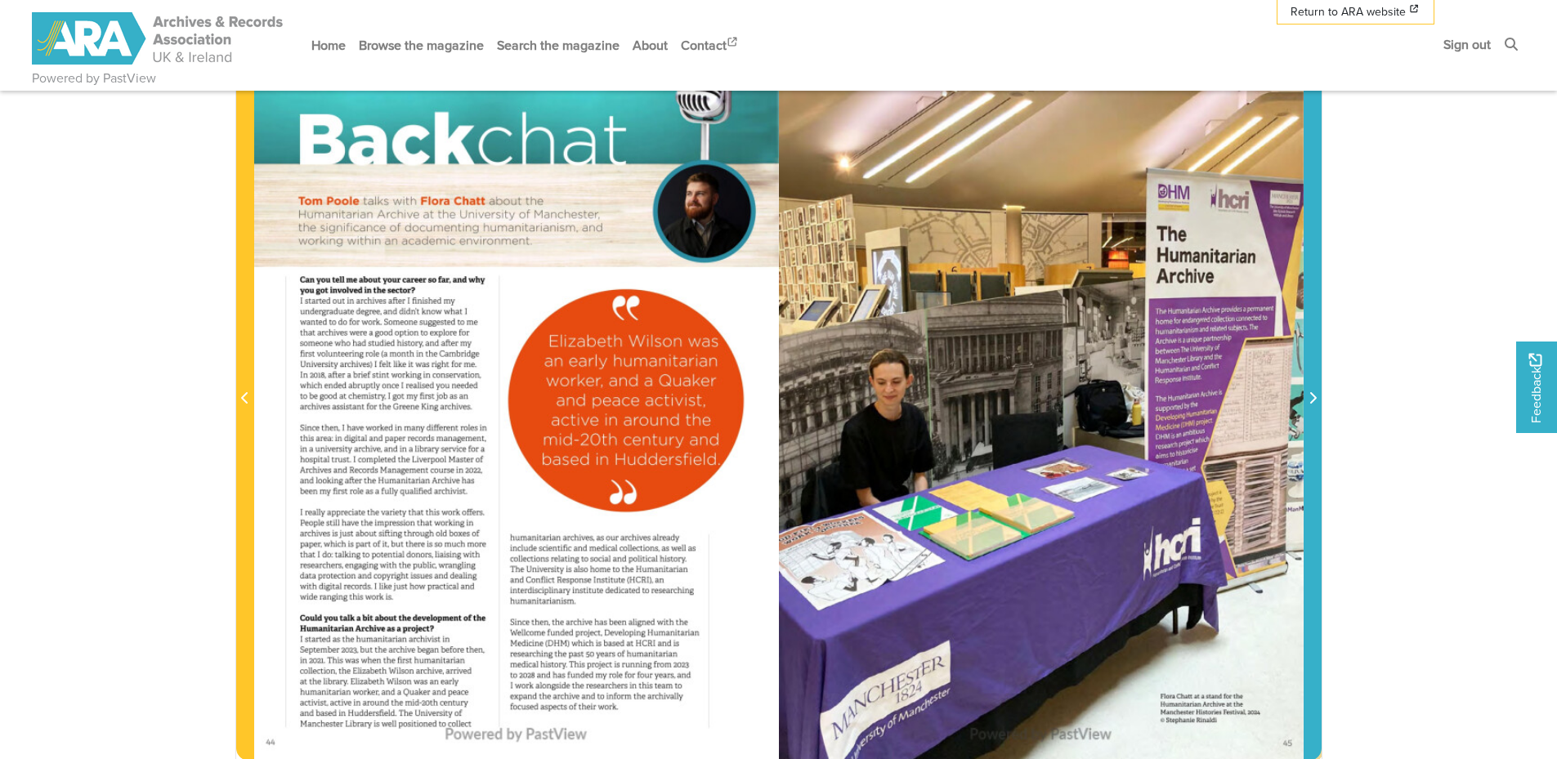
click at [1309, 395] on icon "Next Page" at bounding box center [1312, 397] width 8 height 13
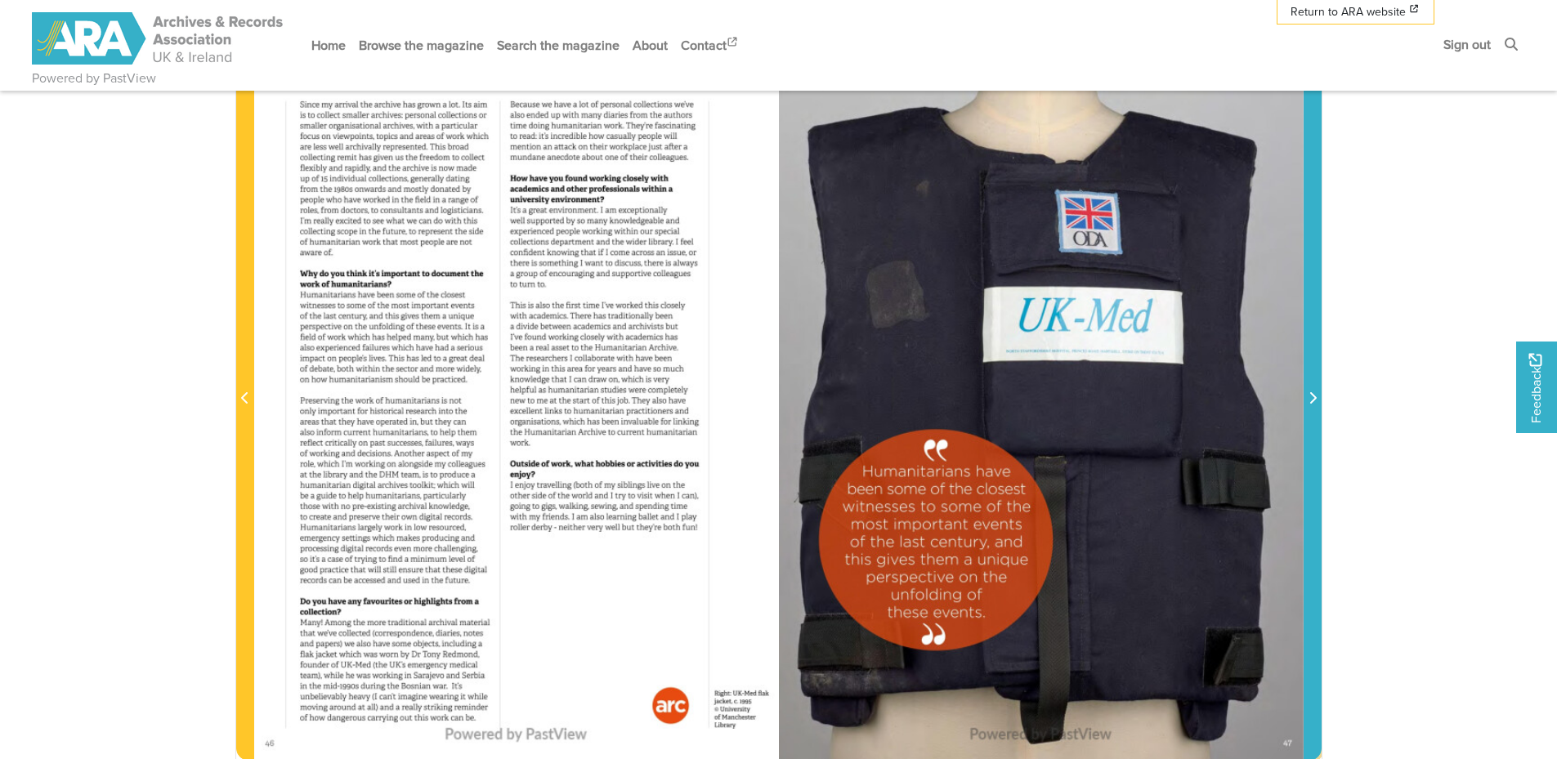
click at [1309, 395] on icon "Next Page" at bounding box center [1312, 397] width 8 height 13
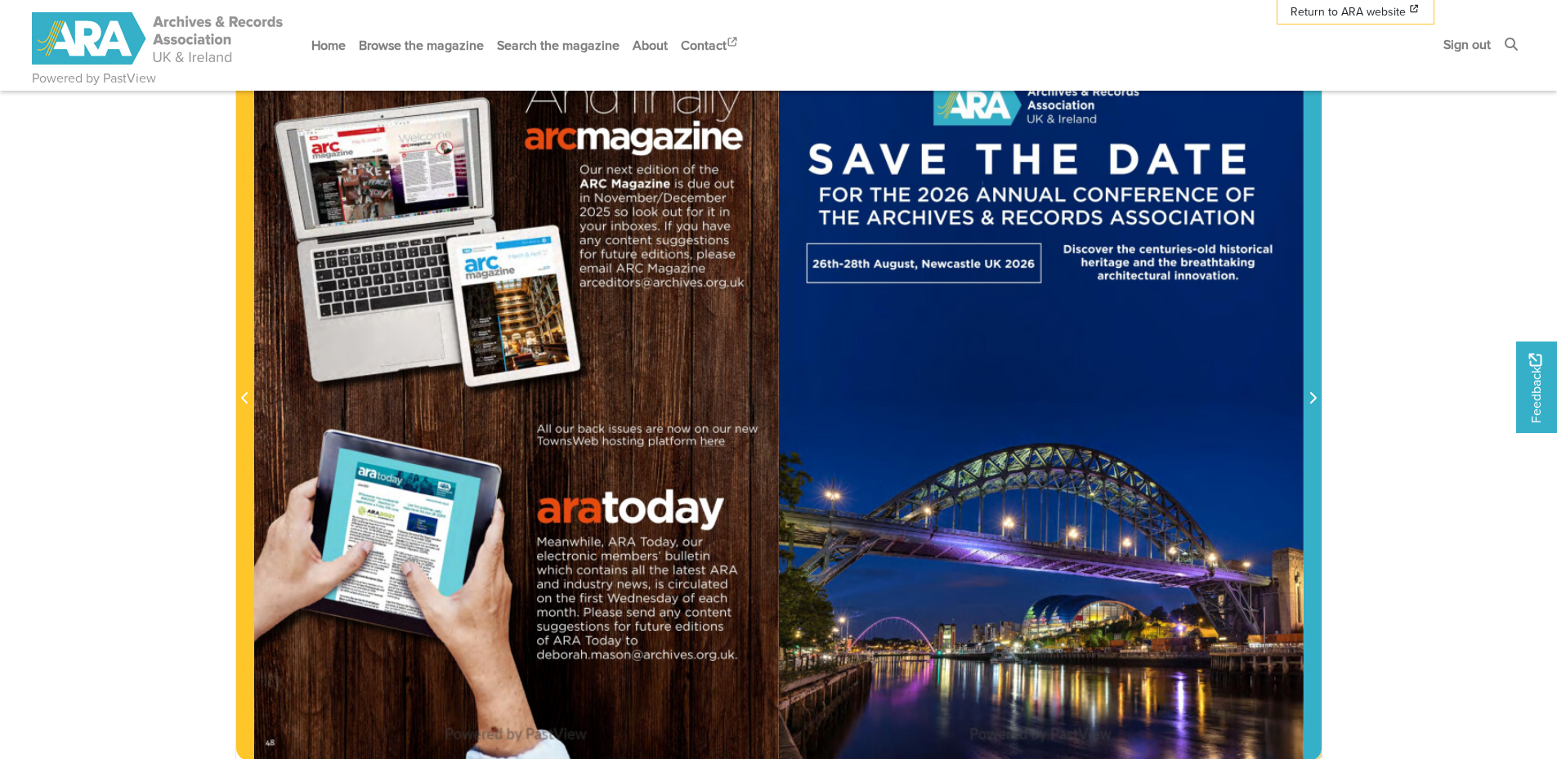
click at [1309, 395] on icon "Next Page" at bounding box center [1312, 397] width 8 height 13
